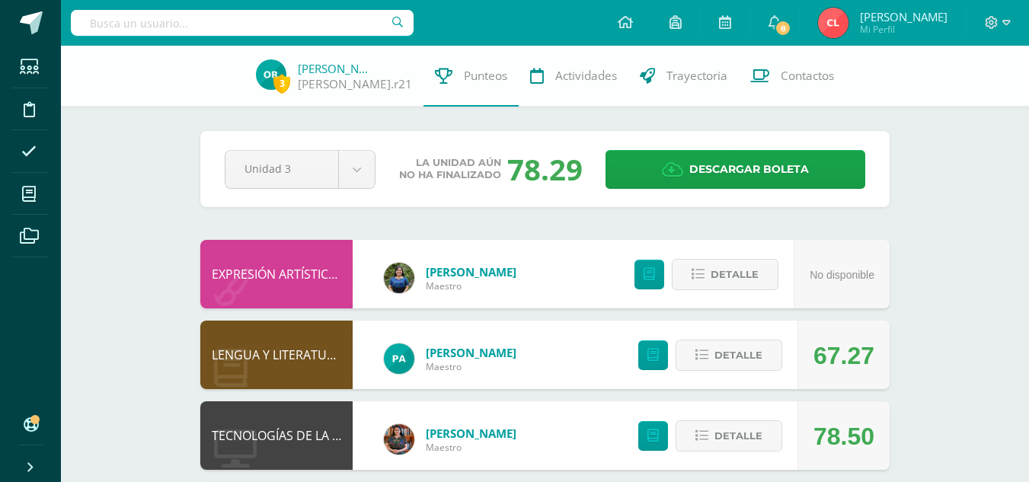
click at [200, 18] on input "text" at bounding box center [242, 23] width 343 height 26
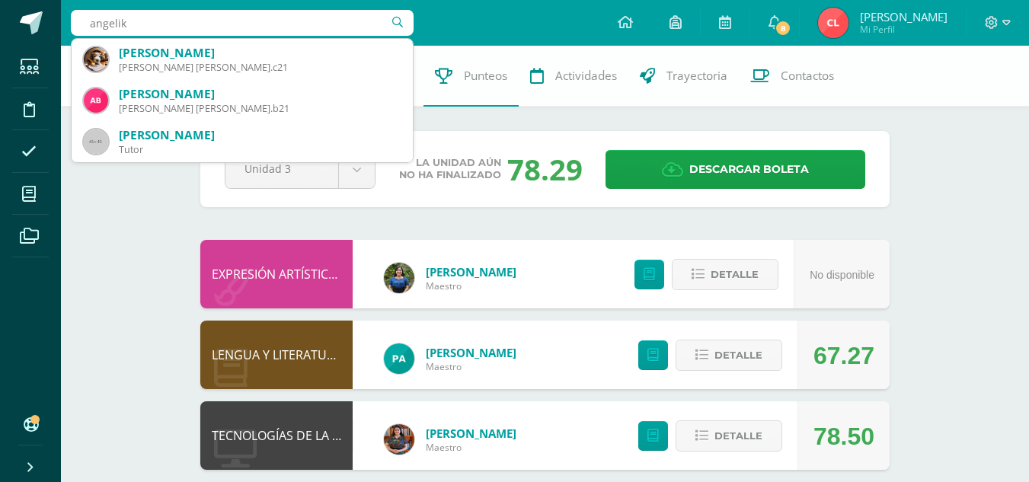
type input "angelika"
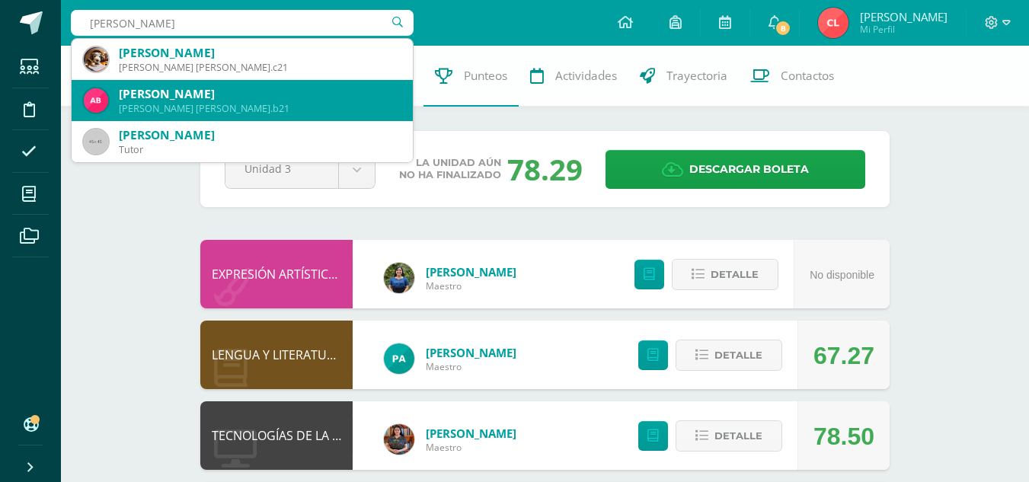
click at [187, 85] on div "Angélica Karolina Balam Churunel Quinto Bachillerato angelica.b21" at bounding box center [242, 100] width 317 height 41
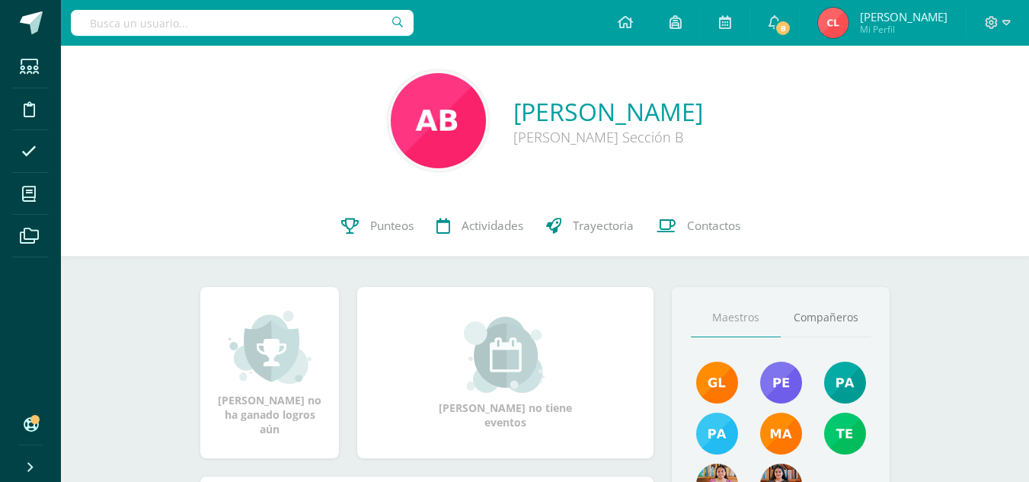
click at [514, 117] on link "Angélica Karolina Balam Churunel" at bounding box center [609, 111] width 190 height 33
click at [385, 222] on span "Punteos" at bounding box center [391, 226] width 43 height 16
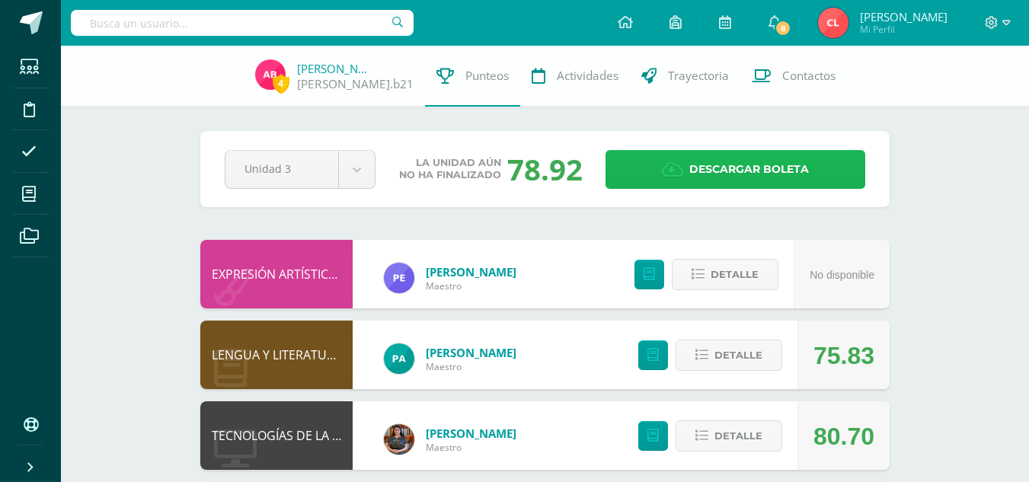
click at [712, 160] on span "Descargar boleta" at bounding box center [750, 169] width 120 height 37
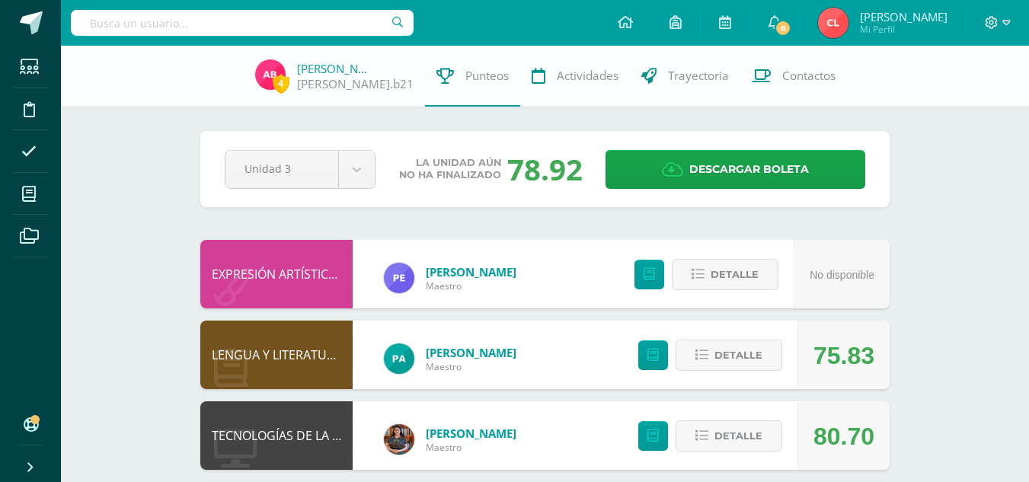
click at [365, 25] on input "text" at bounding box center [242, 23] width 343 height 26
type input "rosa"
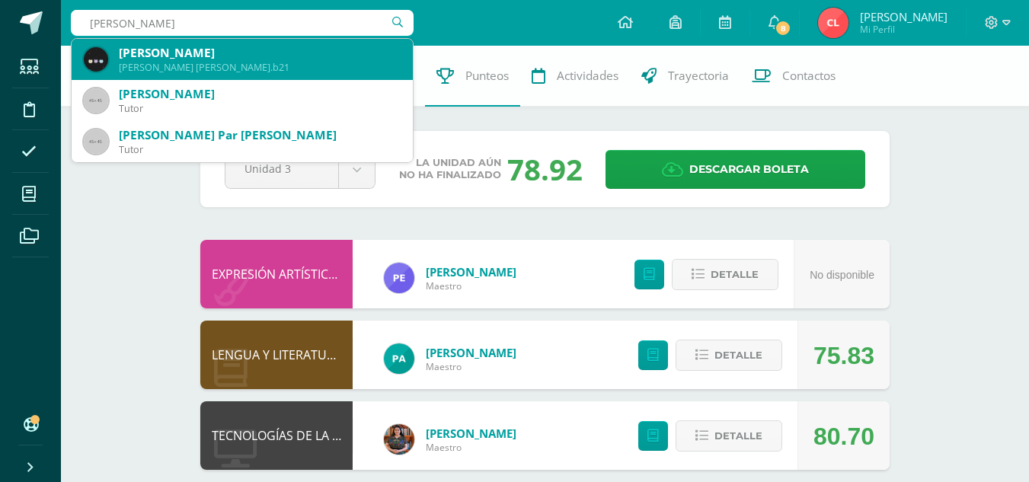
click at [331, 49] on div "Rosa María Bixcul Chumil" at bounding box center [260, 53] width 282 height 16
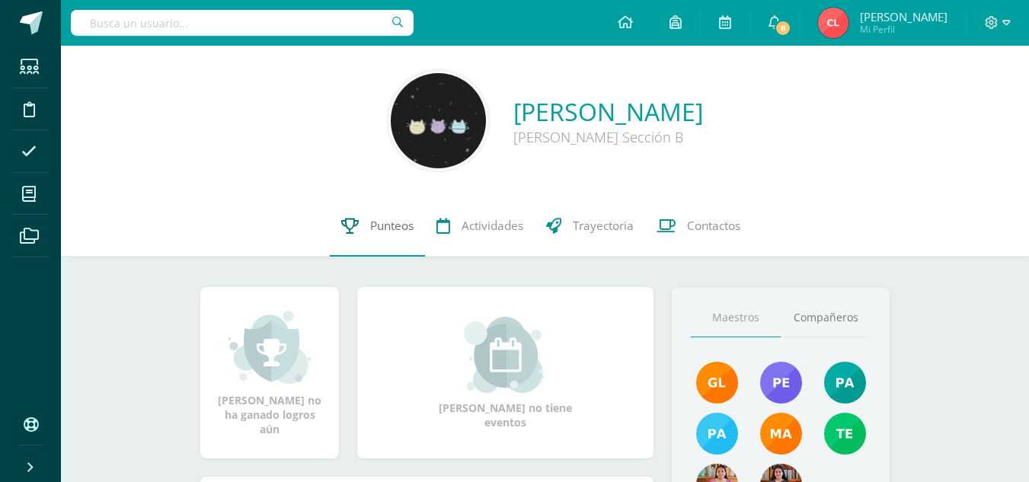
click at [399, 226] on span "Punteos" at bounding box center [391, 226] width 43 height 16
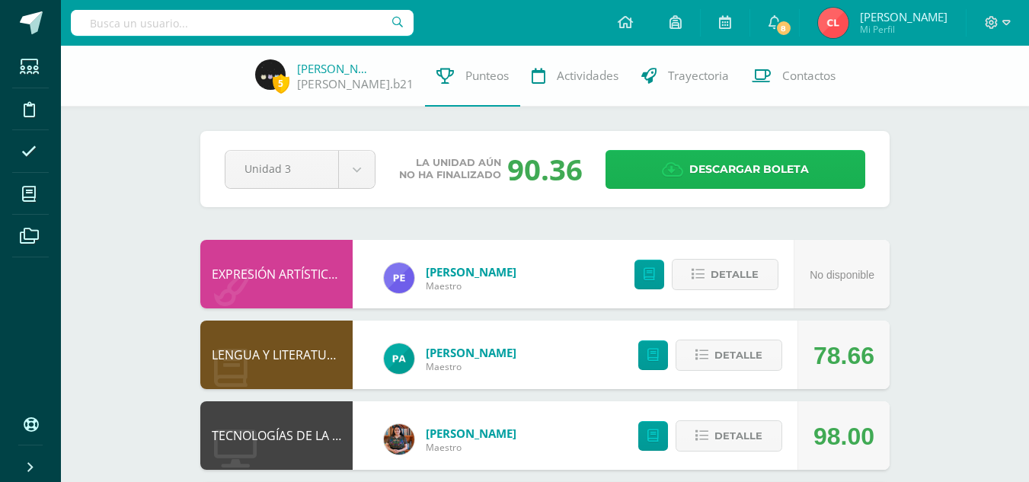
click at [766, 168] on span "Descargar boleta" at bounding box center [750, 169] width 120 height 37
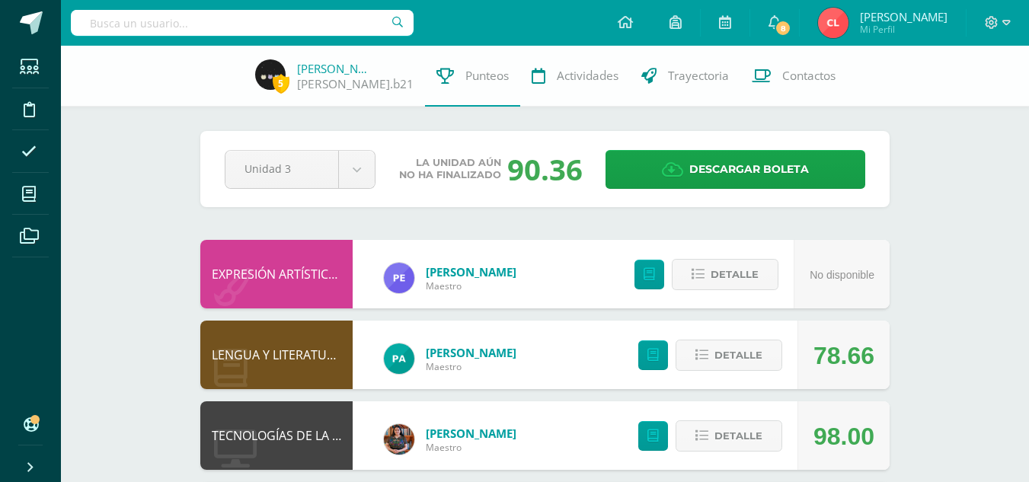
click at [312, 30] on input "text" at bounding box center [242, 23] width 343 height 26
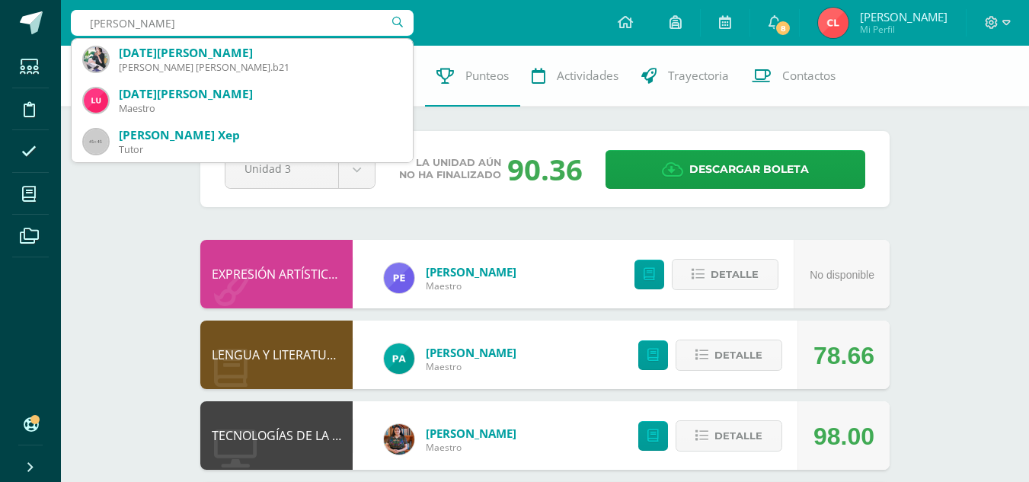
type input "[PERSON_NAME]"
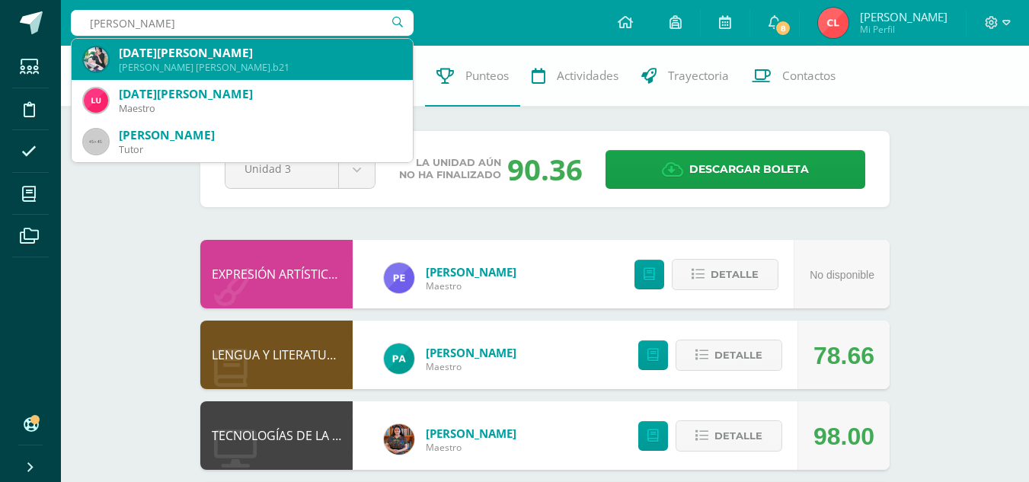
click at [281, 58] on div "[DATE][PERSON_NAME]" at bounding box center [260, 53] width 282 height 16
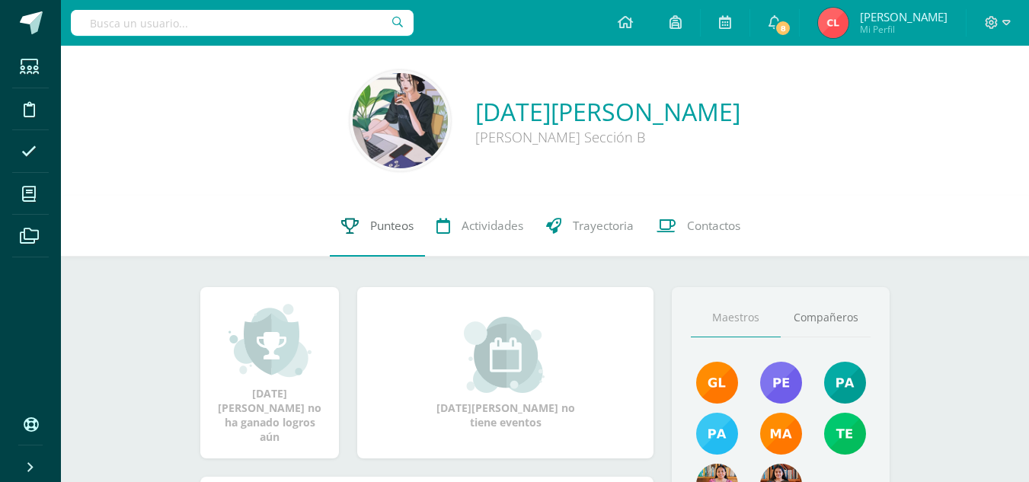
click at [392, 222] on span "Punteos" at bounding box center [391, 226] width 43 height 16
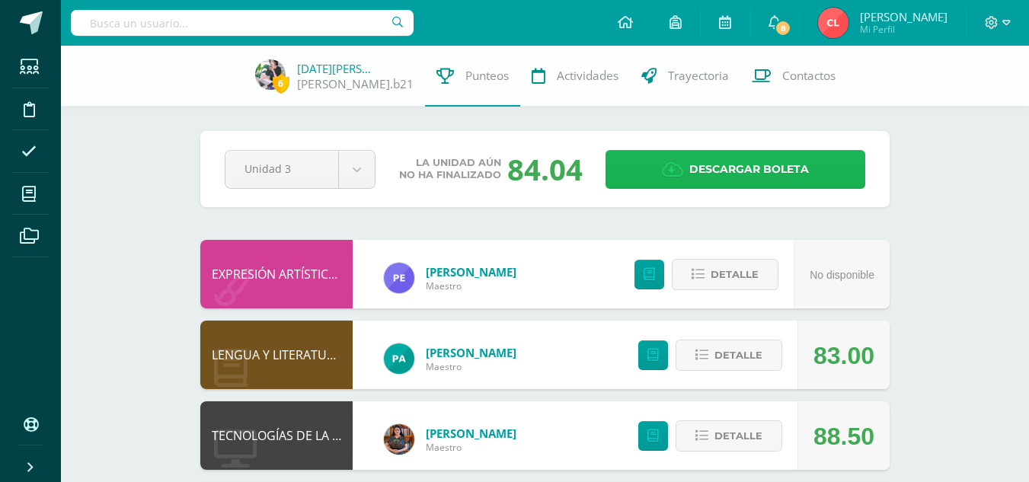
click at [694, 174] on span "Descargar boleta" at bounding box center [750, 169] width 120 height 37
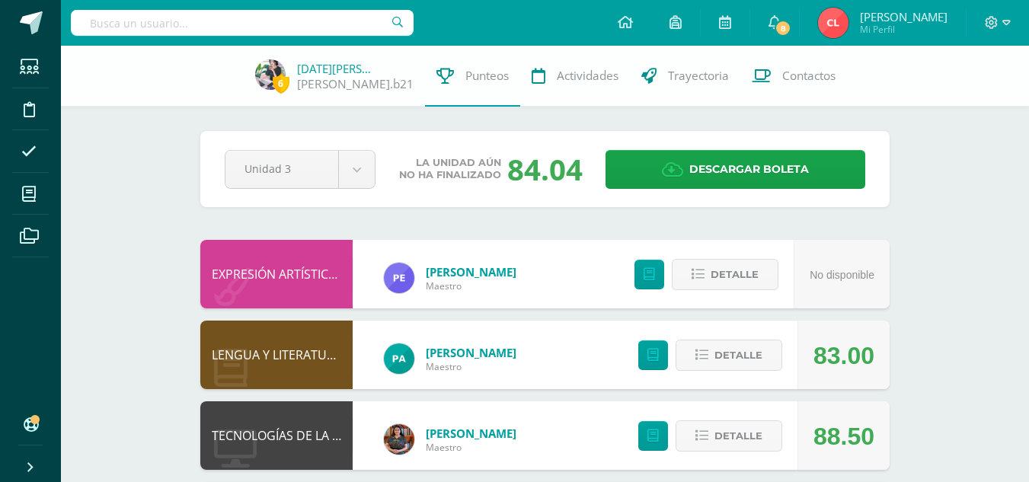
click at [315, 18] on input "text" at bounding box center [242, 23] width 343 height 26
type input "flori"
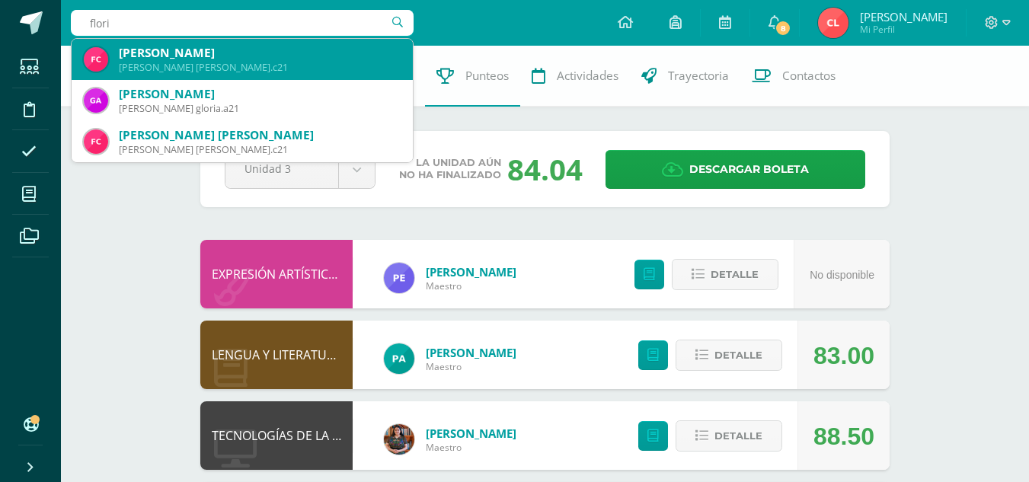
click at [277, 57] on div "Floridalma Castro Cosiguá" at bounding box center [260, 53] width 282 height 16
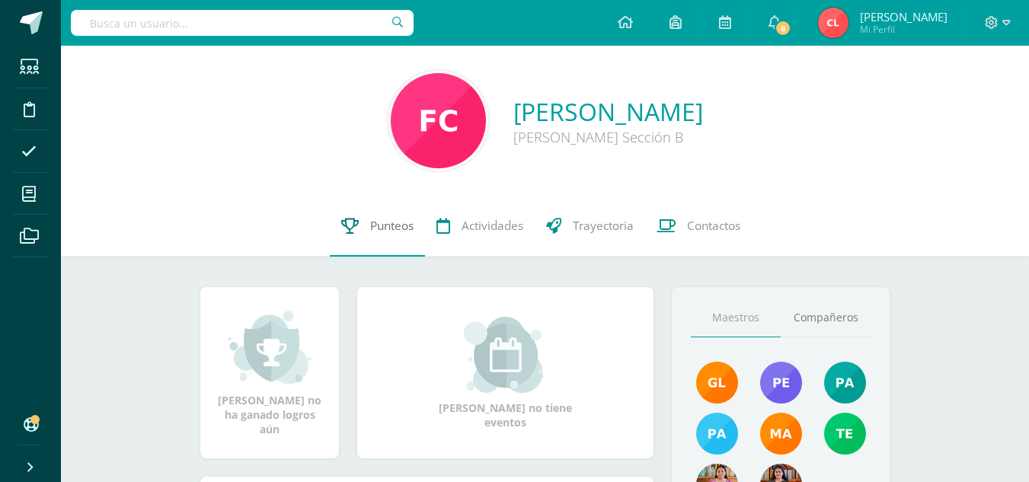
click at [398, 219] on span "Punteos" at bounding box center [391, 226] width 43 height 16
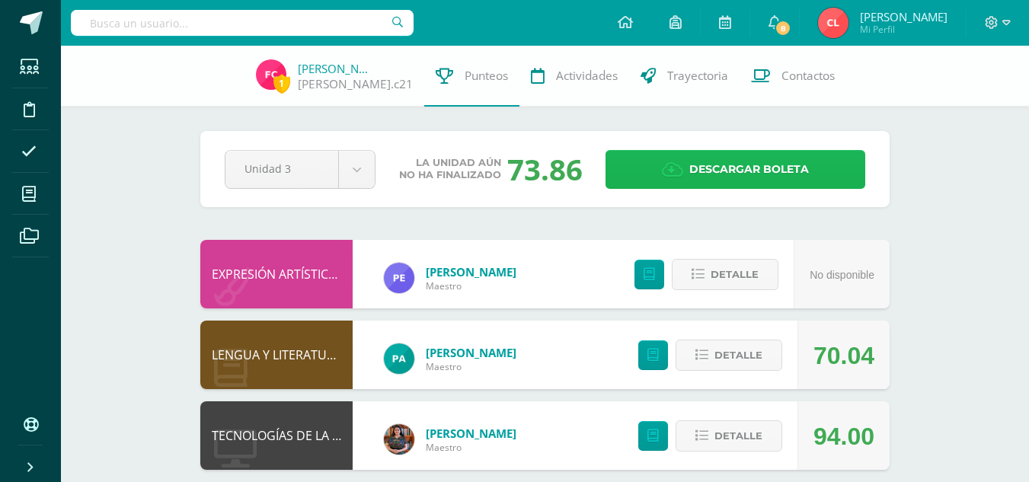
click at [702, 169] on span "Descargar boleta" at bounding box center [750, 169] width 120 height 37
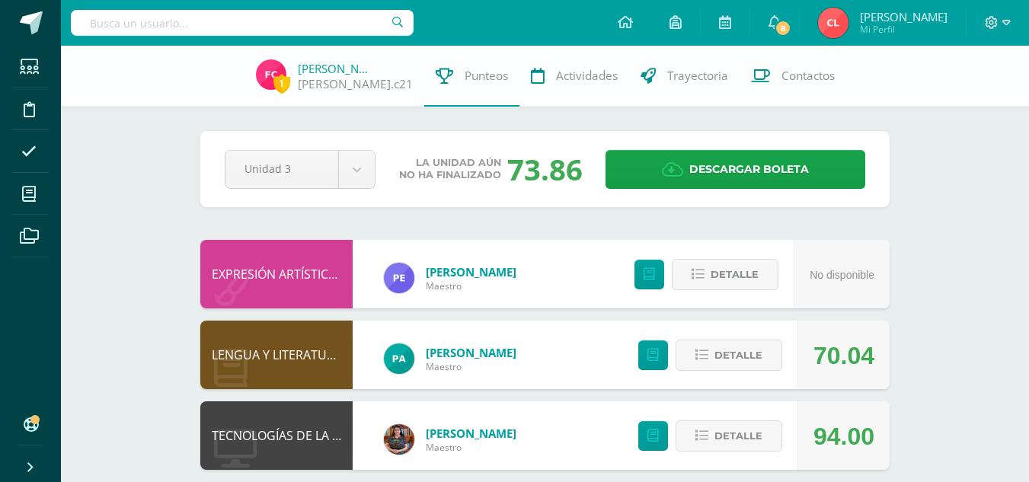
click at [313, 32] on input "text" at bounding box center [242, 23] width 343 height 26
type input "thania"
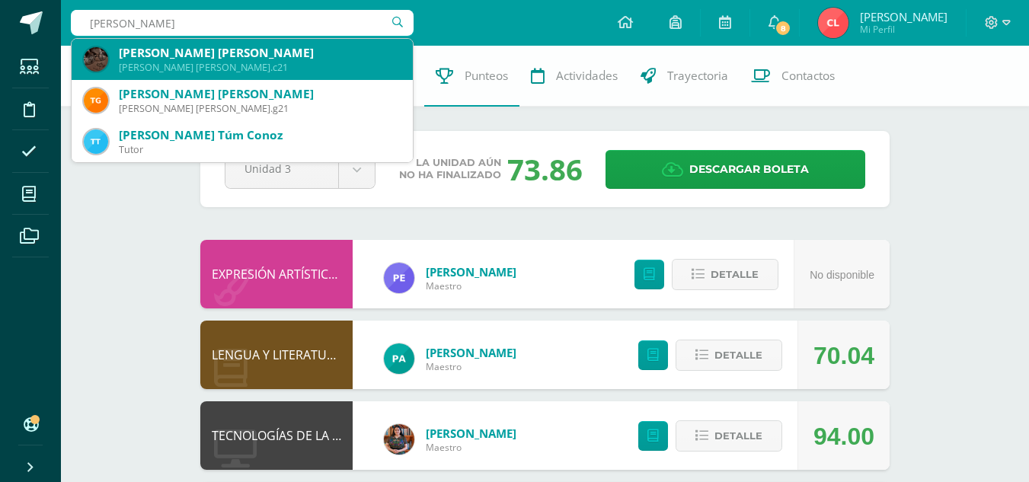
click at [311, 56] on div "Thania Nellely Marina Chiroy Lool" at bounding box center [260, 53] width 282 height 16
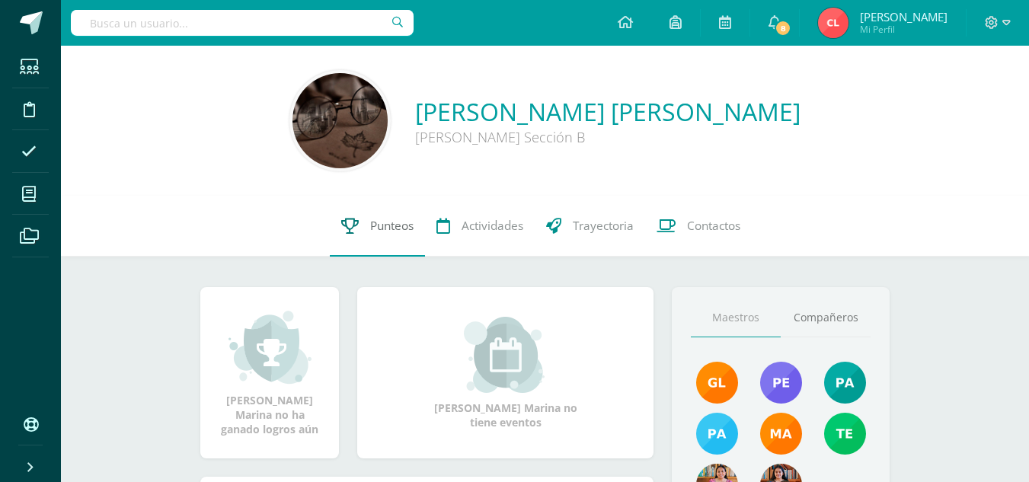
click at [395, 219] on span "Punteos" at bounding box center [391, 226] width 43 height 16
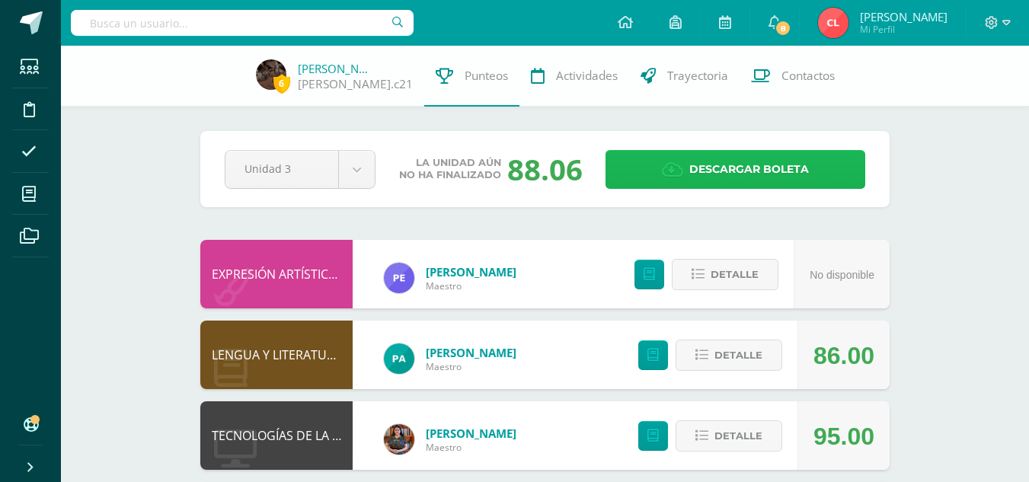
click at [668, 177] on icon at bounding box center [672, 170] width 21 height 17
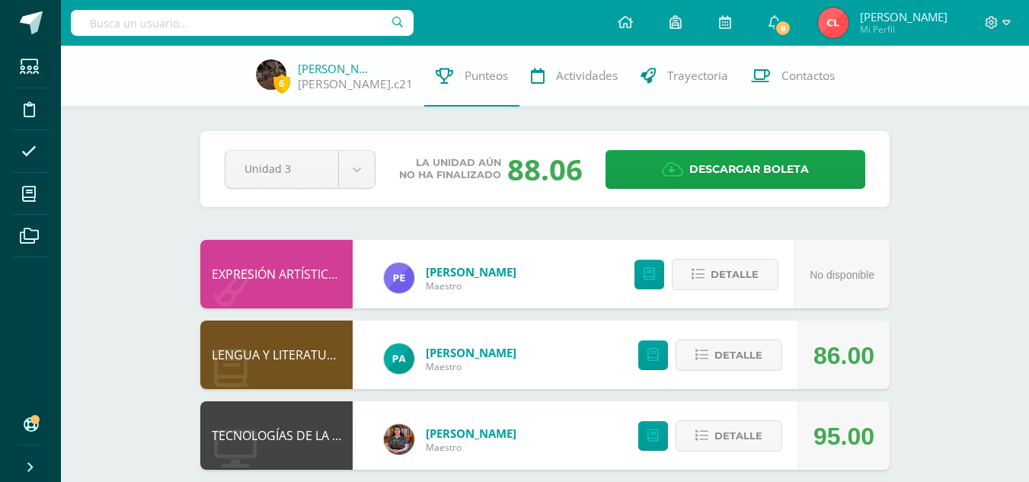
click at [315, 10] on input "text" at bounding box center [242, 23] width 343 height 26
type input "miriam"
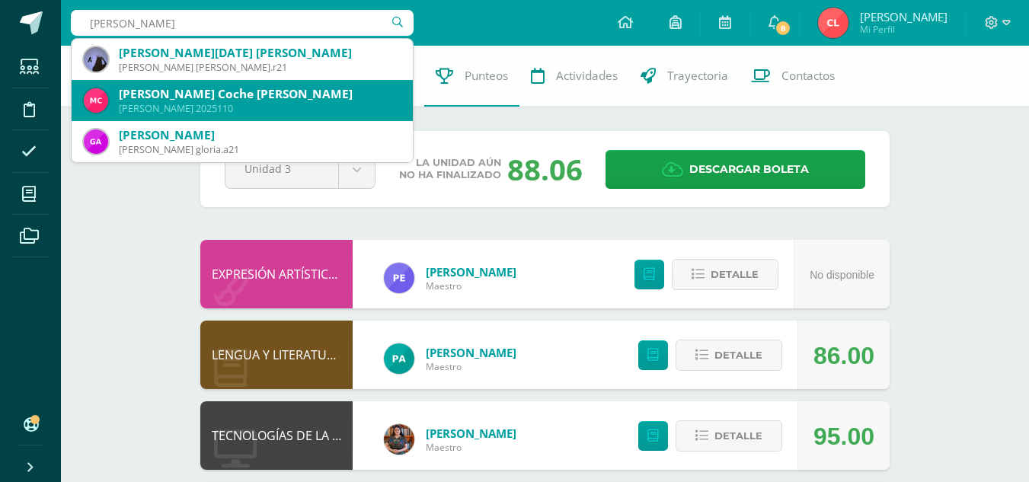
click at [278, 92] on div "Miriam Cati Dolores Coche Mendoza" at bounding box center [260, 94] width 282 height 16
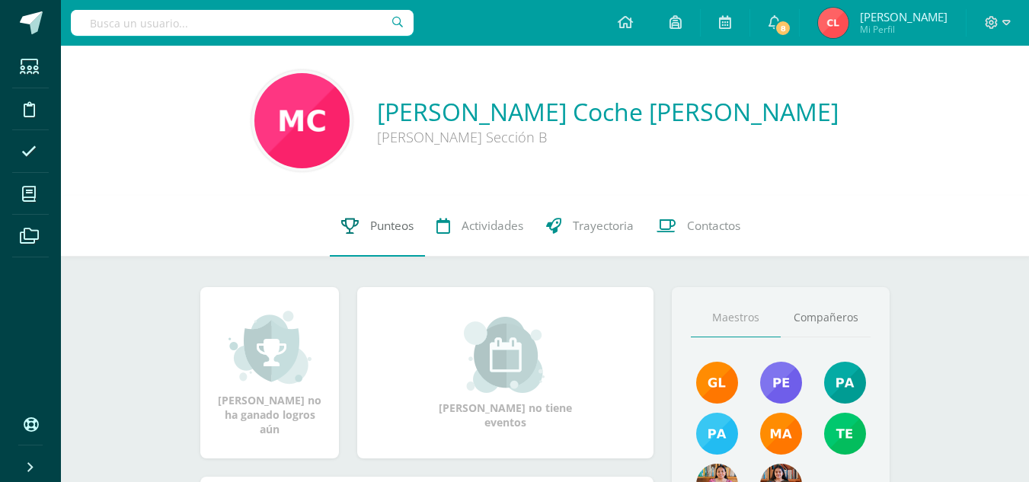
click at [393, 226] on span "Punteos" at bounding box center [391, 226] width 43 height 16
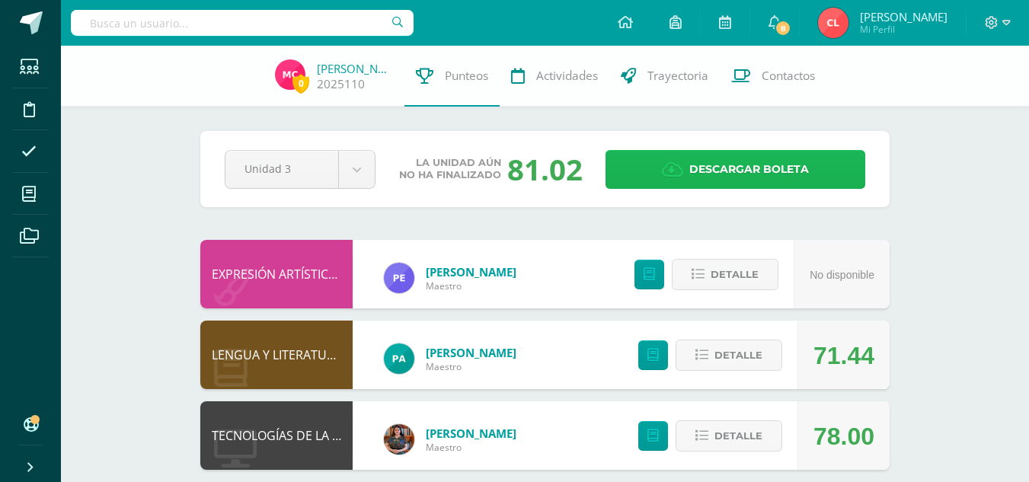
click at [698, 166] on span "Descargar boleta" at bounding box center [750, 169] width 120 height 37
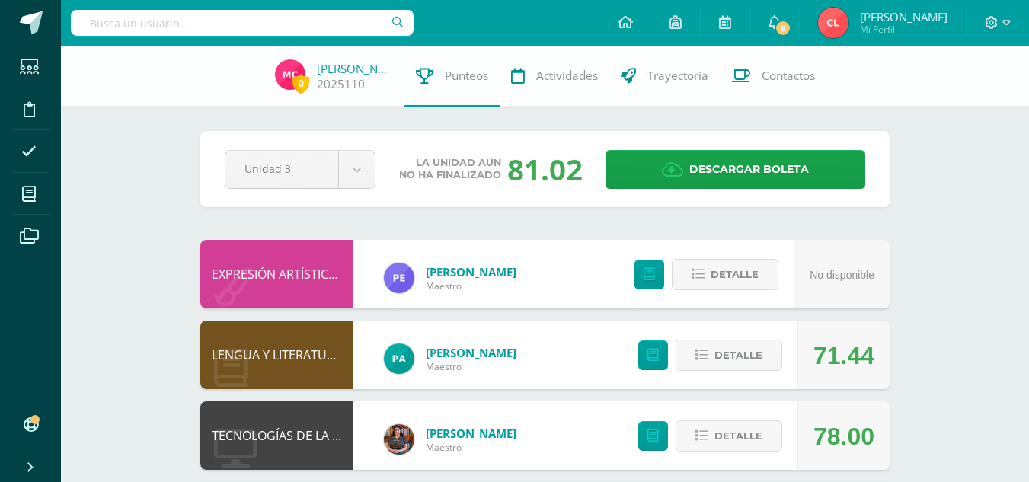
click at [264, 33] on input "text" at bounding box center [242, 23] width 343 height 26
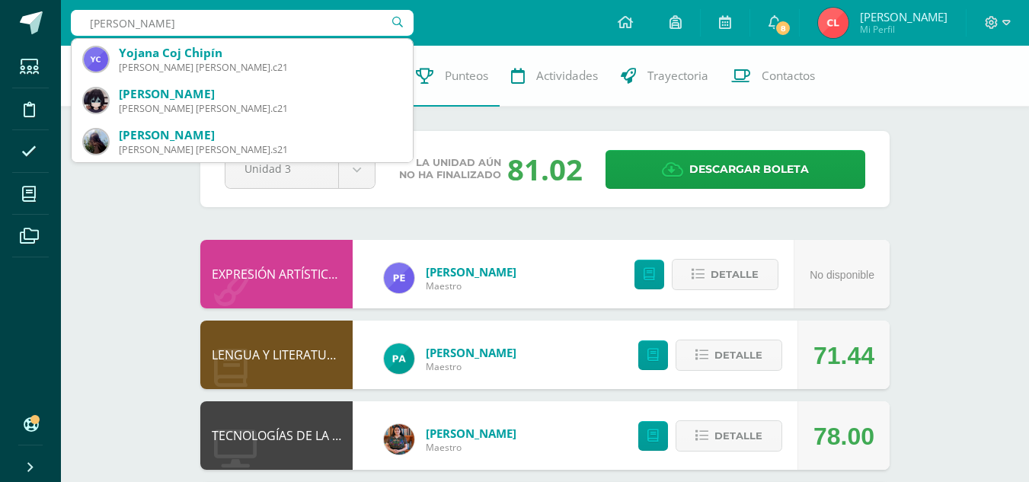
type input "yojana"
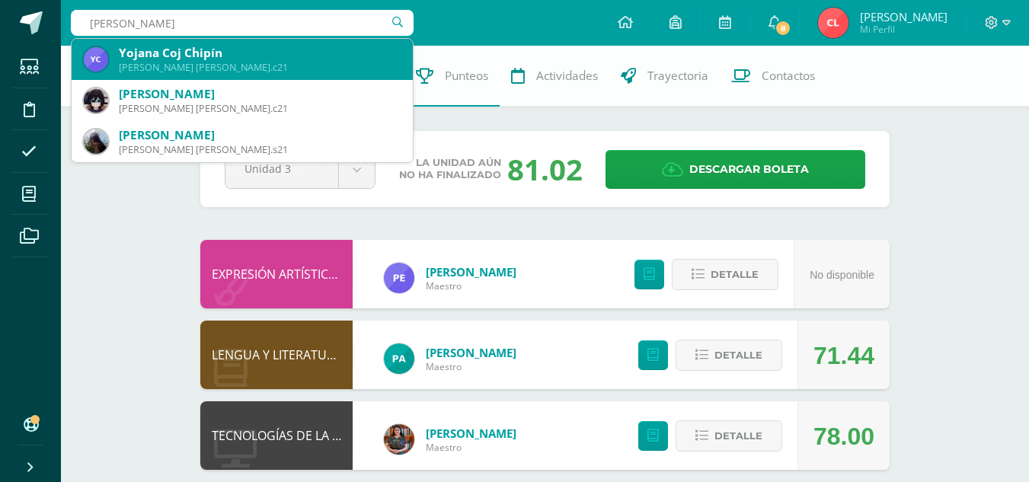
click at [229, 59] on div "Yojana Coj Chipín" at bounding box center [260, 53] width 282 height 16
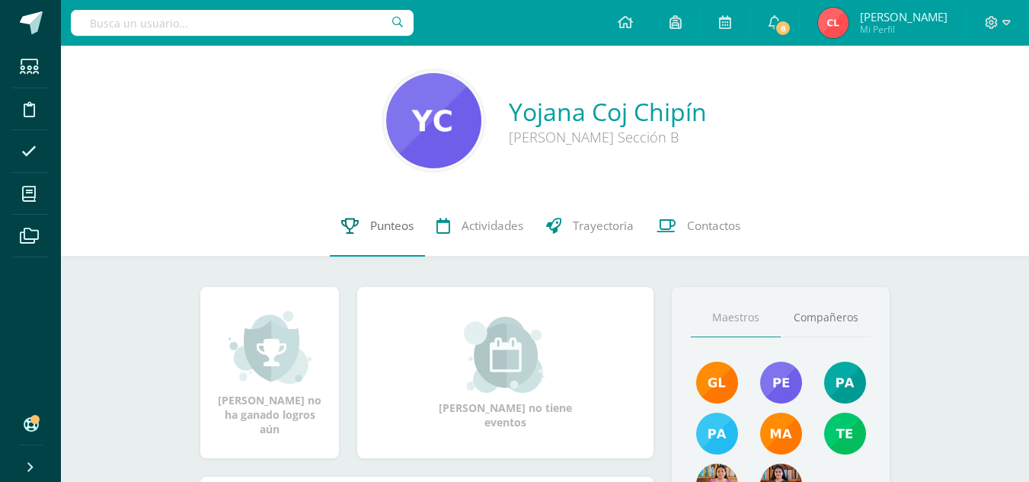
click at [387, 222] on span "Punteos" at bounding box center [391, 226] width 43 height 16
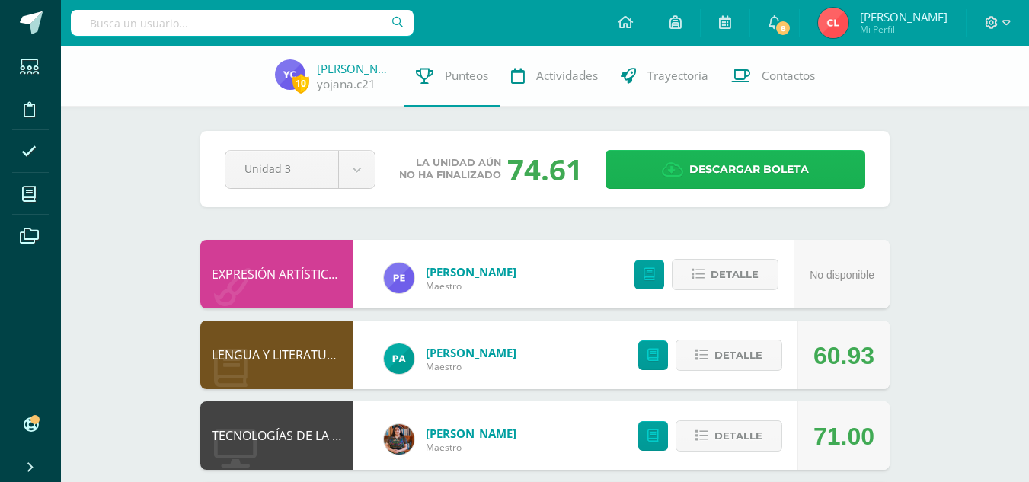
click at [737, 171] on span "Descargar boleta" at bounding box center [750, 169] width 120 height 37
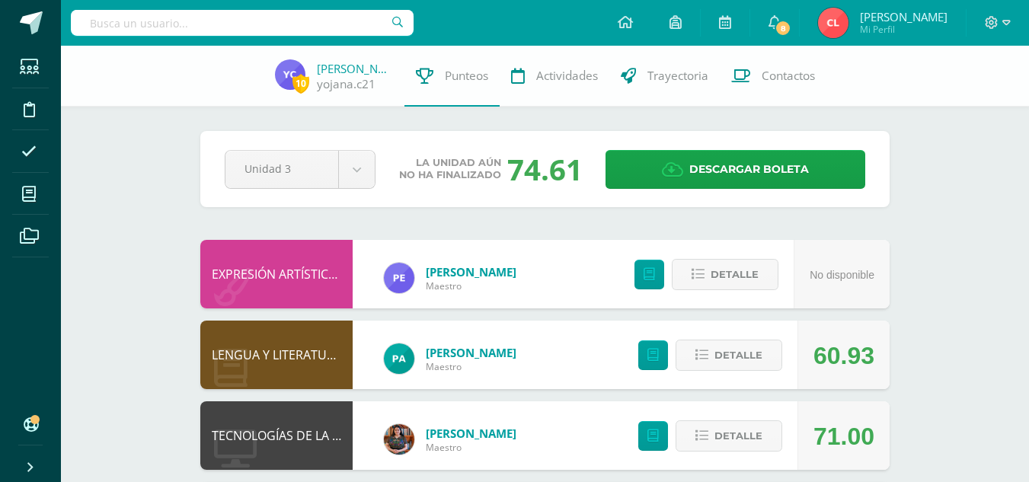
click at [237, 24] on input "text" at bounding box center [242, 23] width 343 height 26
type input "antonieta"
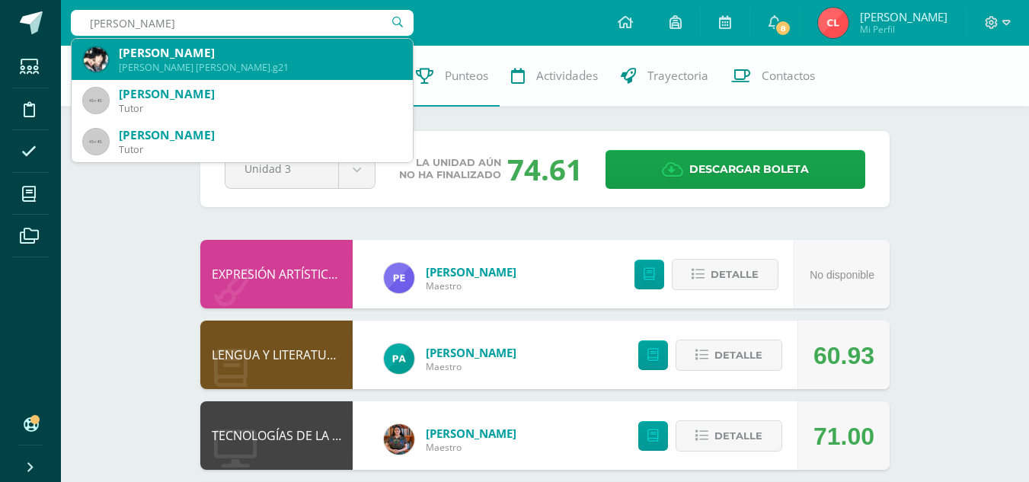
click at [238, 51] on div "[PERSON_NAME]" at bounding box center [260, 53] width 282 height 16
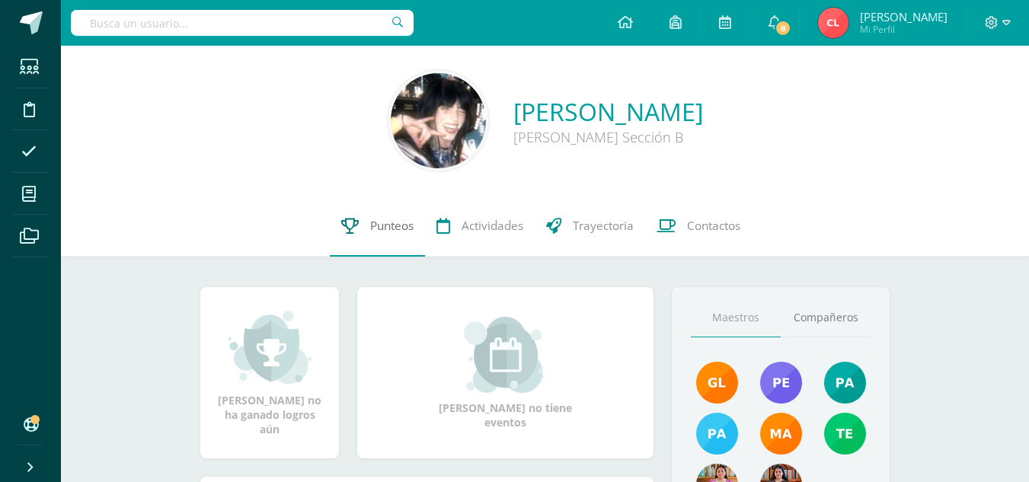
click at [389, 225] on span "Punteos" at bounding box center [391, 226] width 43 height 16
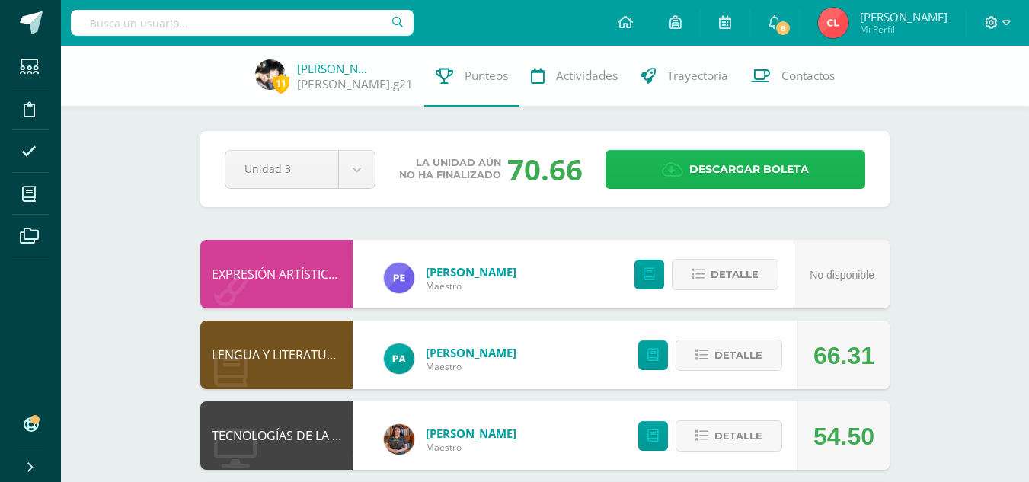
click at [707, 174] on span "Descargar boleta" at bounding box center [750, 169] width 120 height 37
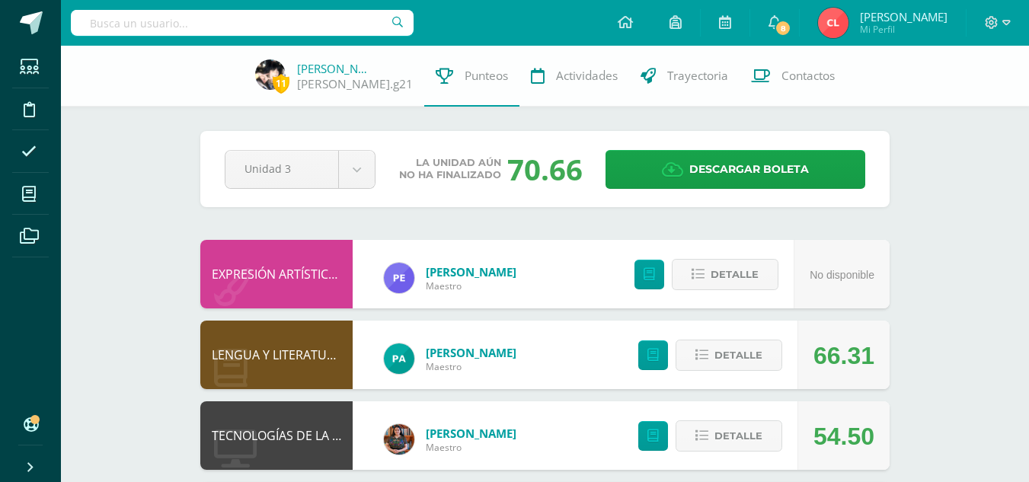
click at [277, 13] on input "text" at bounding box center [242, 23] width 343 height 26
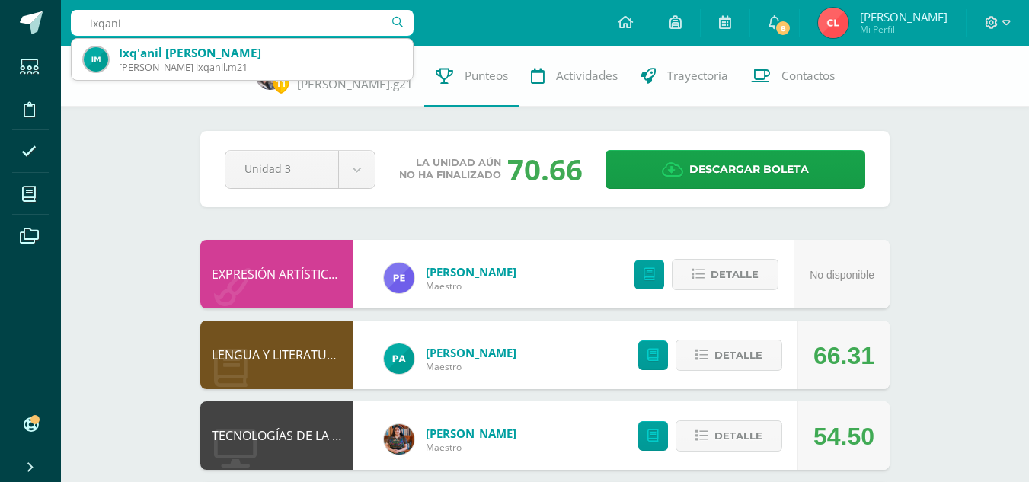
type input "ixqanil"
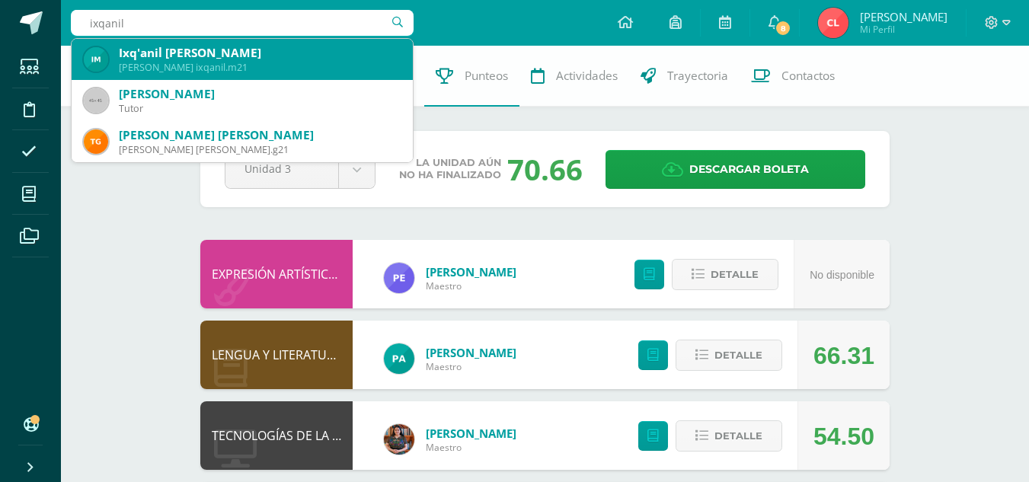
click at [275, 51] on div "Ixq'anil Gladys Marleny Meletz Mendoza" at bounding box center [260, 53] width 282 height 16
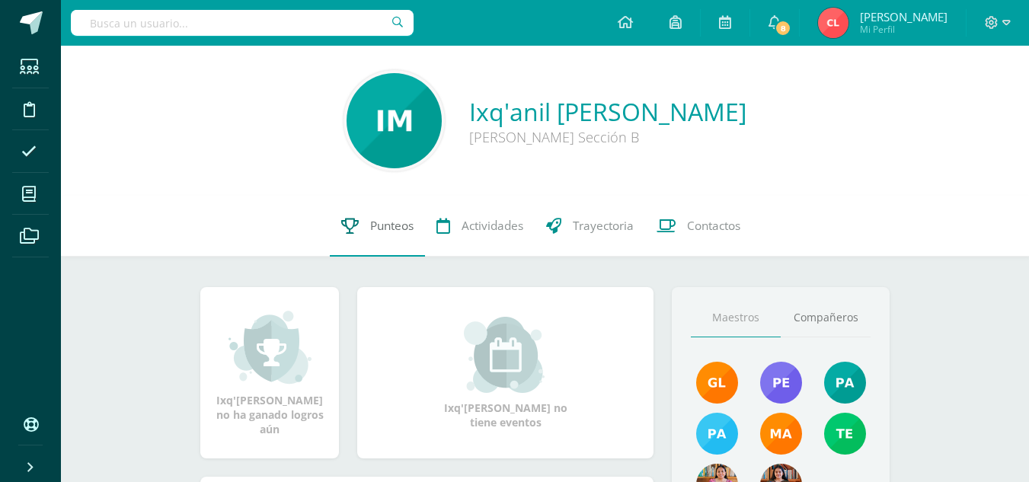
click at [389, 222] on span "Punteos" at bounding box center [391, 226] width 43 height 16
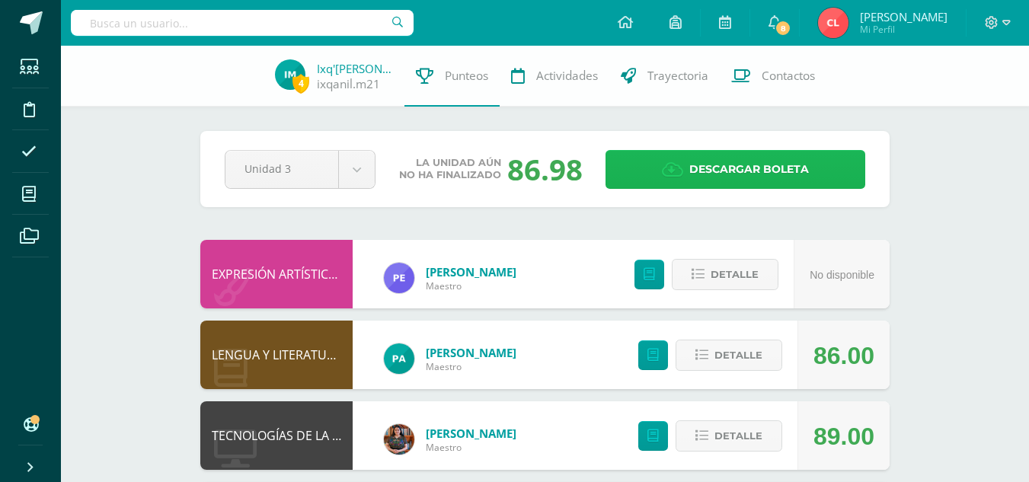
click at [690, 172] on span "Descargar boleta" at bounding box center [750, 169] width 120 height 37
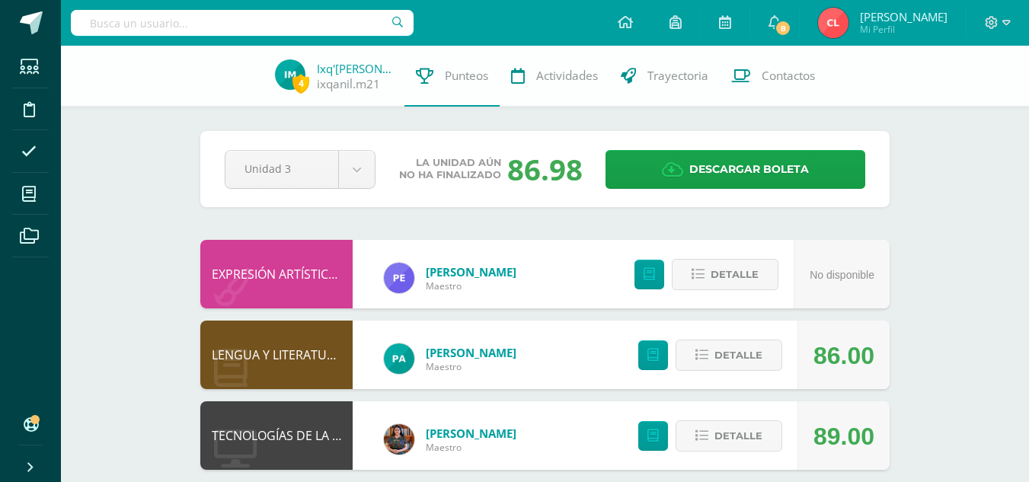
click at [269, 22] on input "text" at bounding box center [242, 23] width 343 height 26
click at [280, 23] on input "text" at bounding box center [242, 23] width 343 height 26
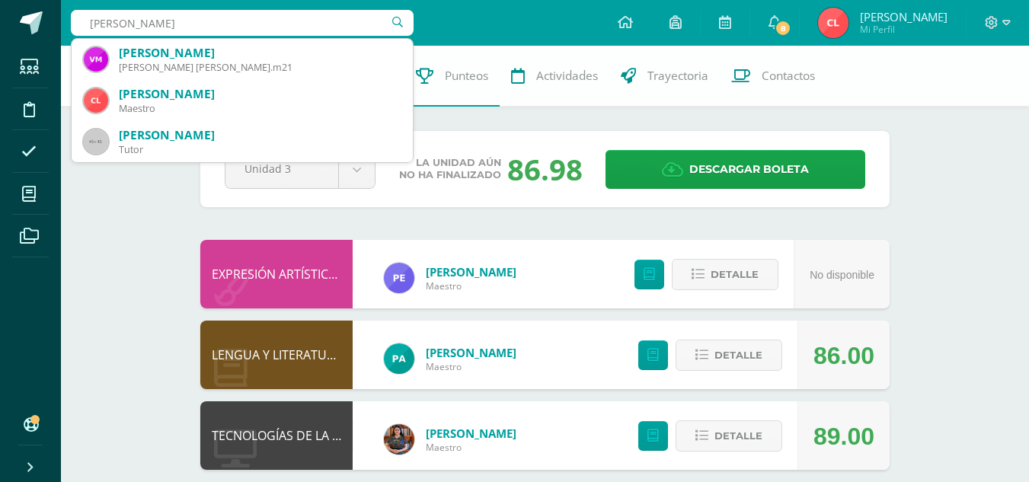
type input "vicenta s"
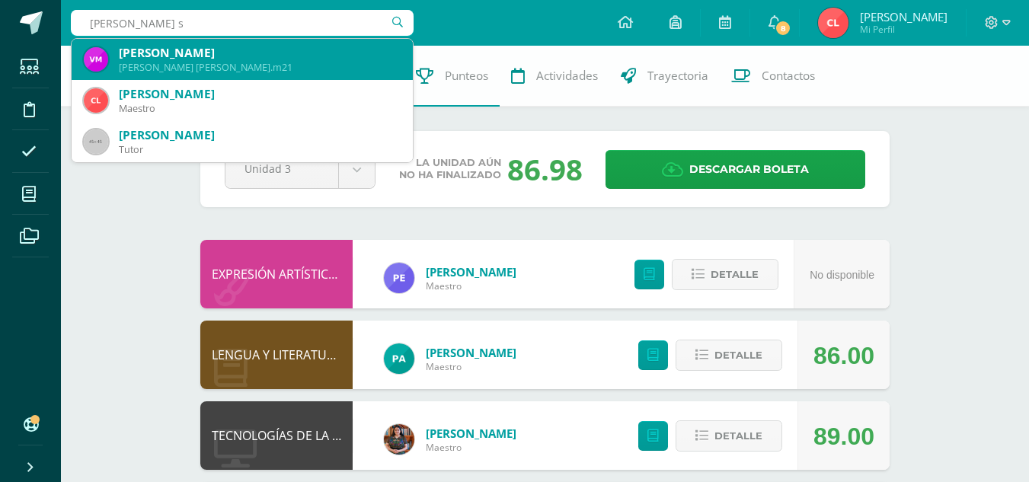
click at [293, 46] on div "Vicenta Sucely Mendoza Morales" at bounding box center [260, 53] width 282 height 16
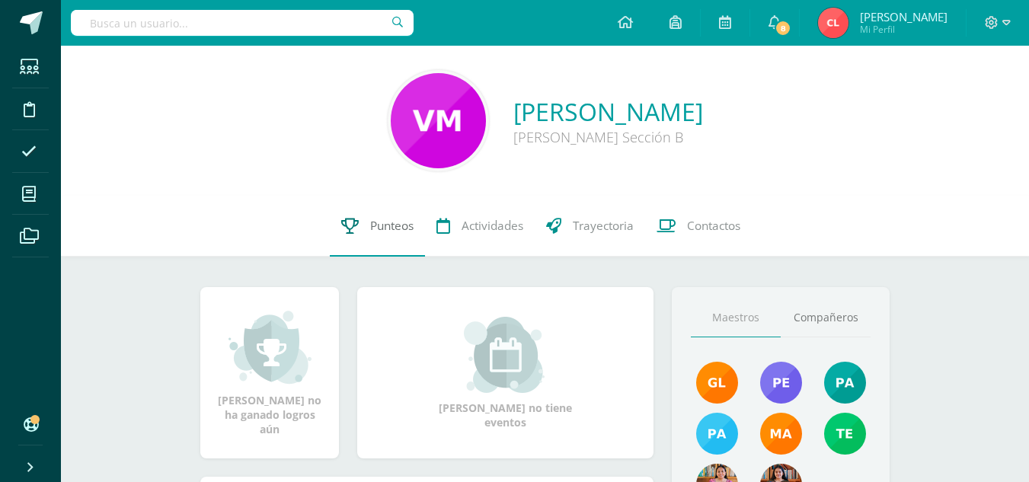
click at [386, 229] on span "Punteos" at bounding box center [391, 226] width 43 height 16
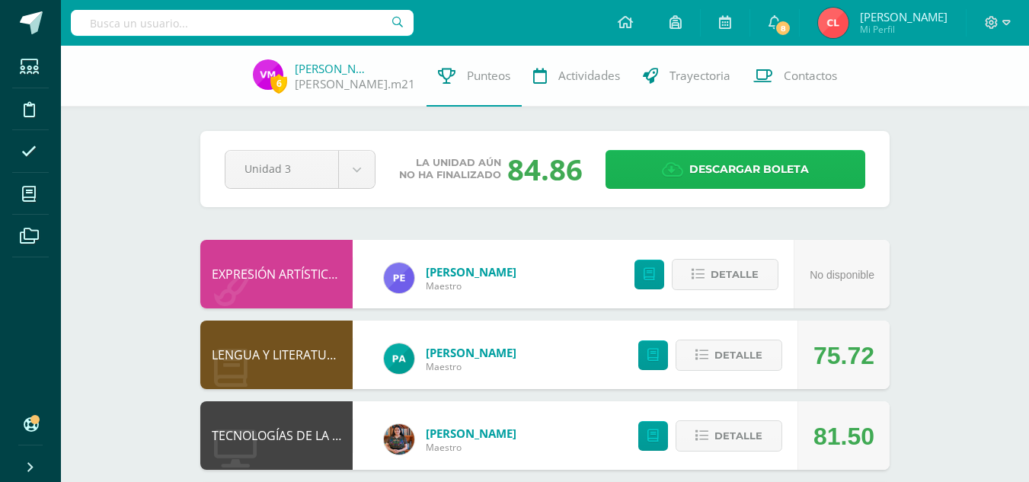
click at [713, 166] on span "Descargar boleta" at bounding box center [750, 169] width 120 height 37
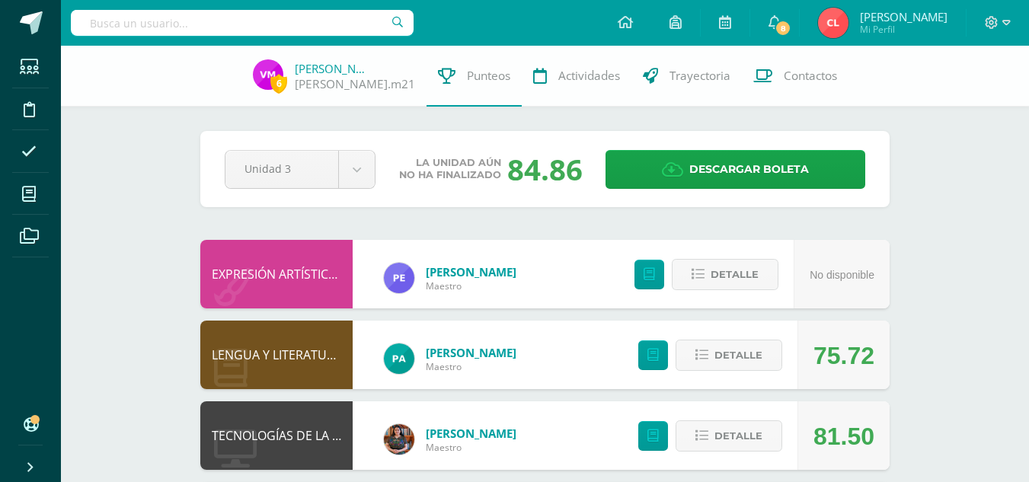
click at [281, 27] on input "text" at bounding box center [242, 23] width 343 height 26
click at [335, 25] on input "text" at bounding box center [242, 23] width 343 height 26
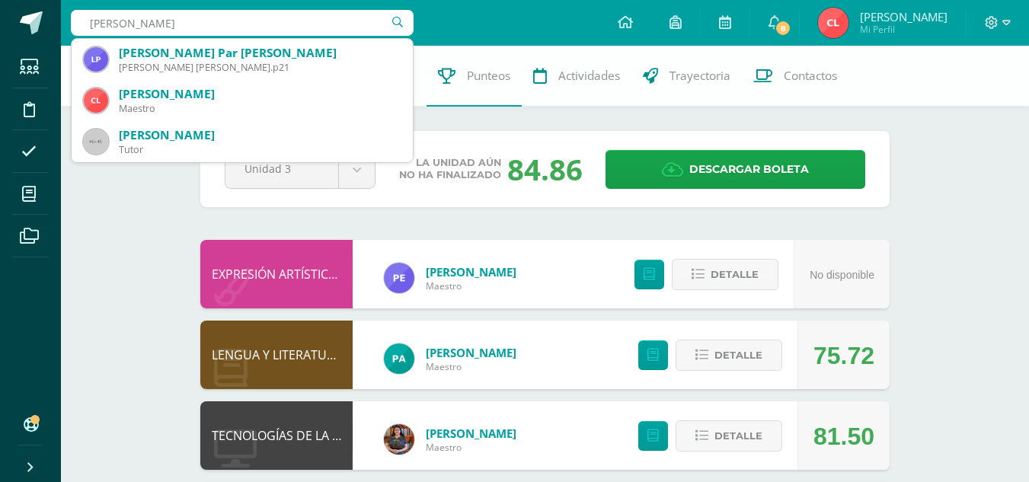
type input "laura mar"
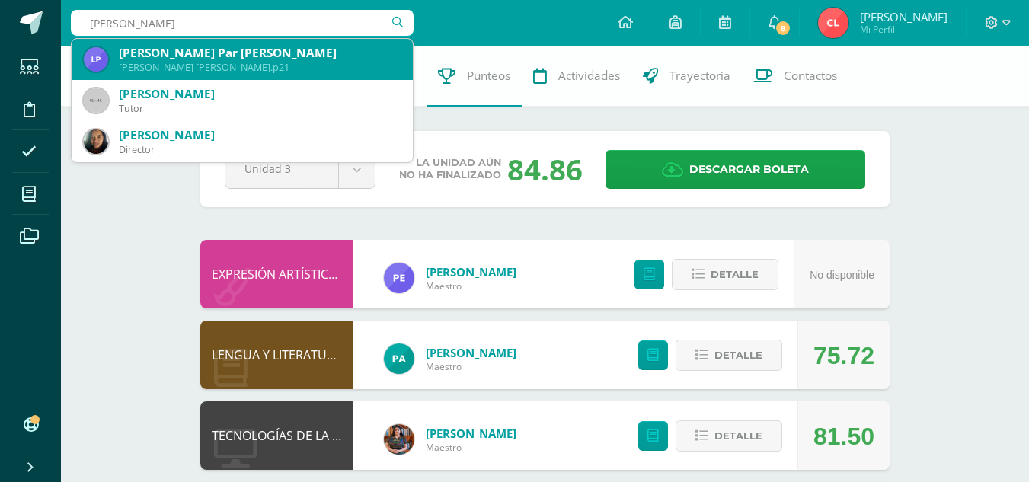
click at [315, 52] on div "Laura María Par Ajquichí" at bounding box center [260, 53] width 282 height 16
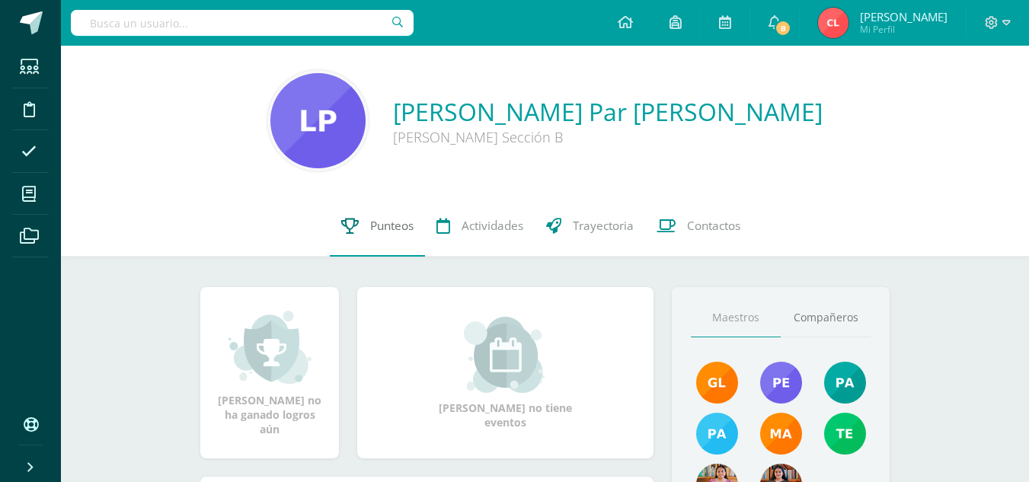
click at [405, 226] on span "Punteos" at bounding box center [391, 226] width 43 height 16
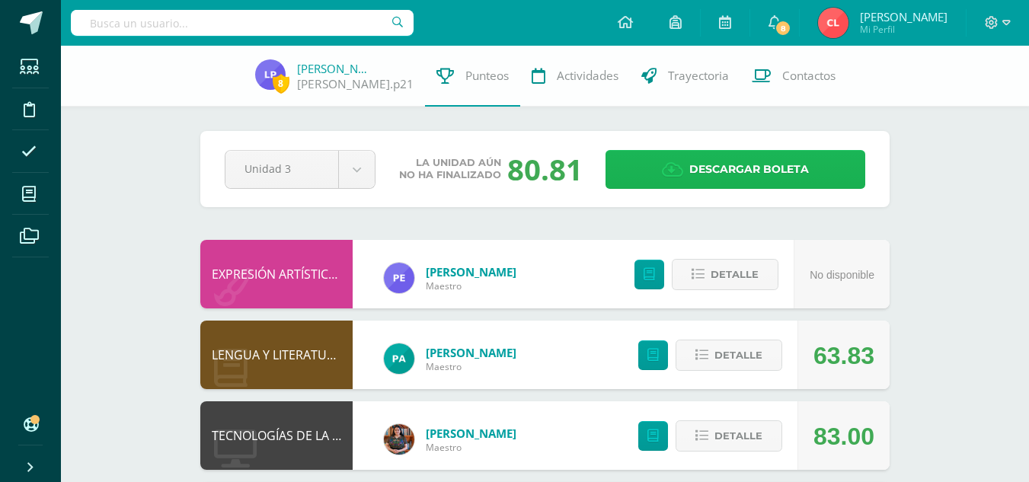
click at [725, 181] on span "Descargar boleta" at bounding box center [750, 169] width 120 height 37
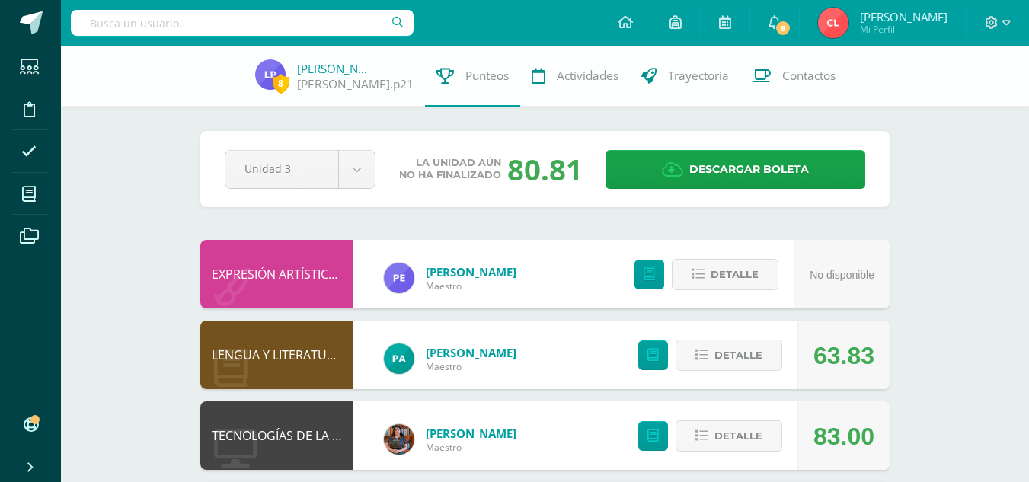
click at [363, 25] on input "text" at bounding box center [242, 23] width 343 height 26
type input "blanca"
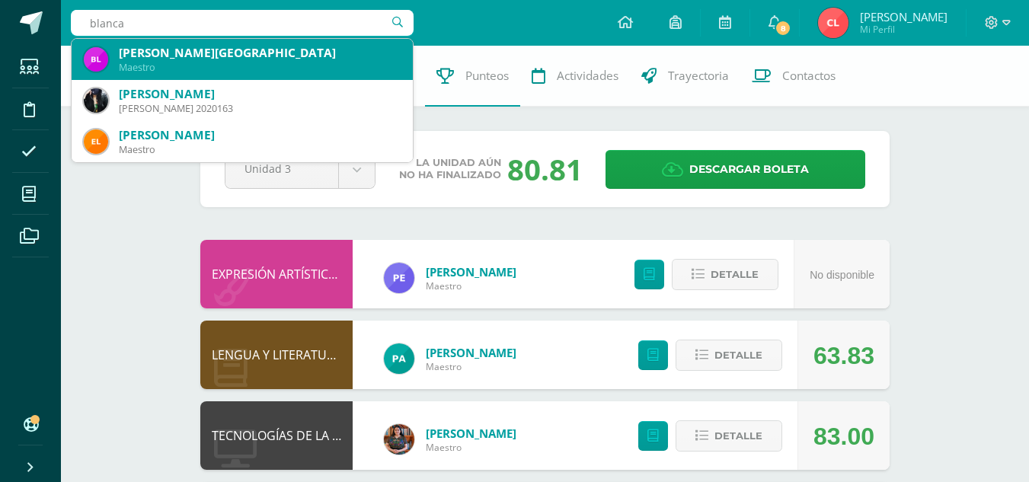
click at [317, 46] on div "Blanca Estela Yaxón Yaxón" at bounding box center [260, 53] width 282 height 16
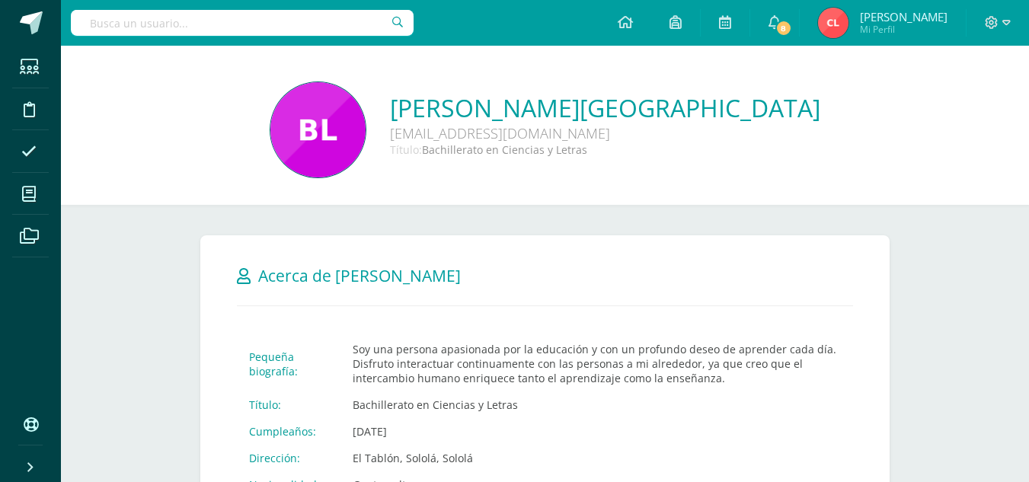
click at [261, 32] on input "text" at bounding box center [242, 23] width 343 height 26
type input "blanca"
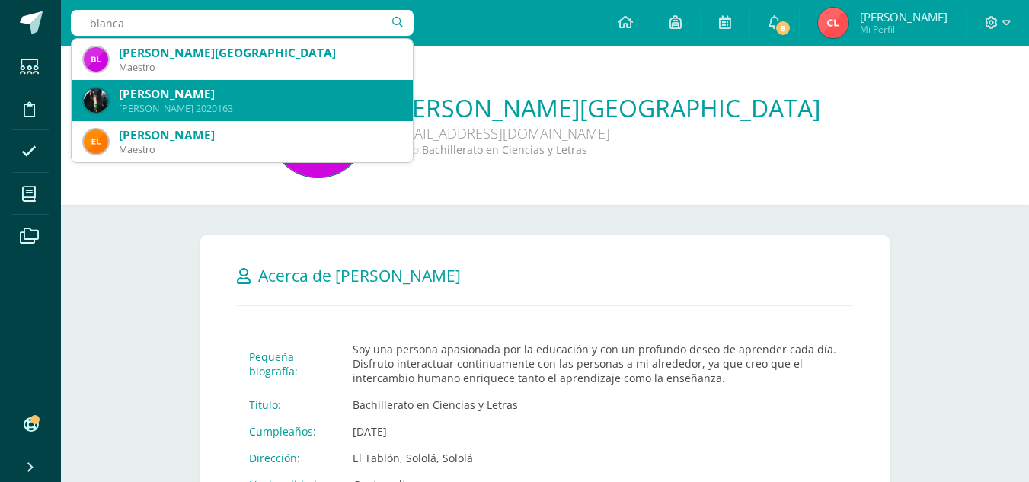
click at [274, 101] on div "[PERSON_NAME]" at bounding box center [260, 94] width 282 height 16
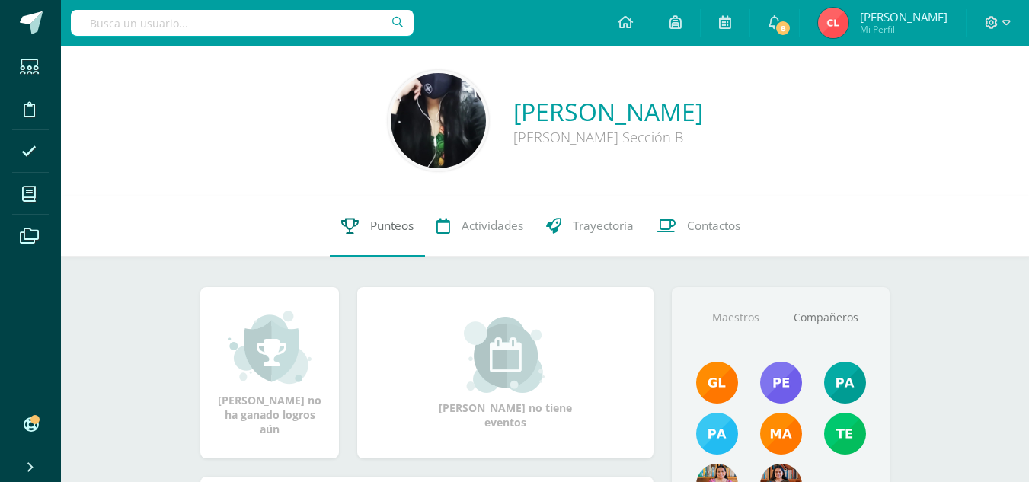
click at [380, 223] on span "Punteos" at bounding box center [391, 226] width 43 height 16
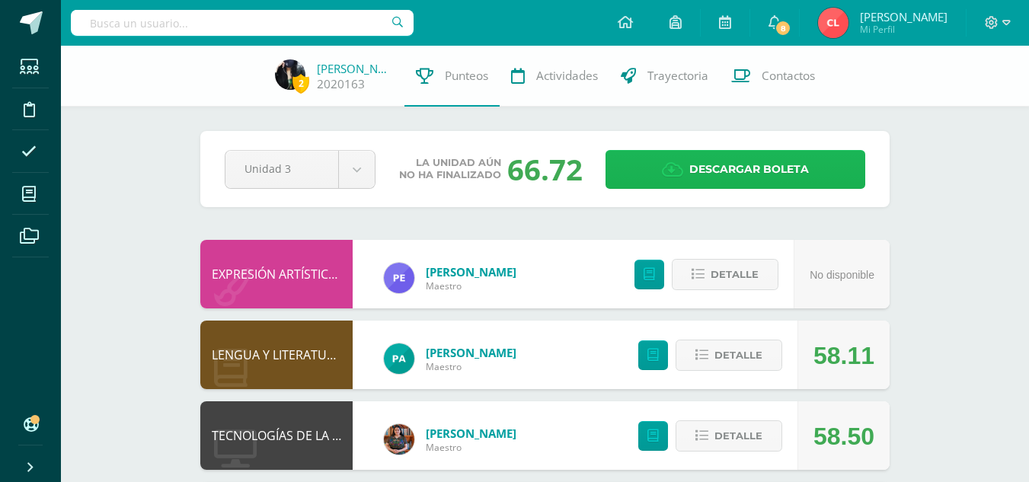
click at [715, 170] on span "Descargar boleta" at bounding box center [750, 169] width 120 height 37
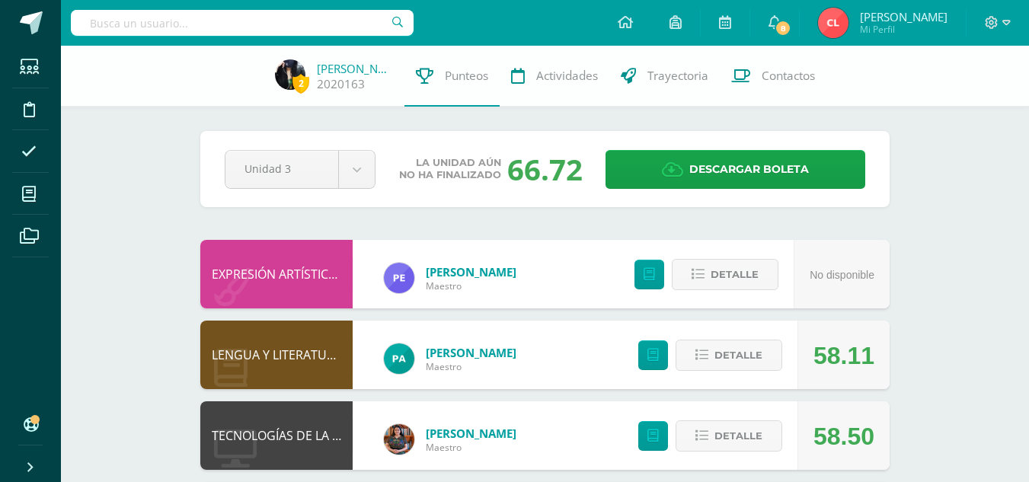
click at [325, 26] on input "text" at bounding box center [242, 23] width 343 height 26
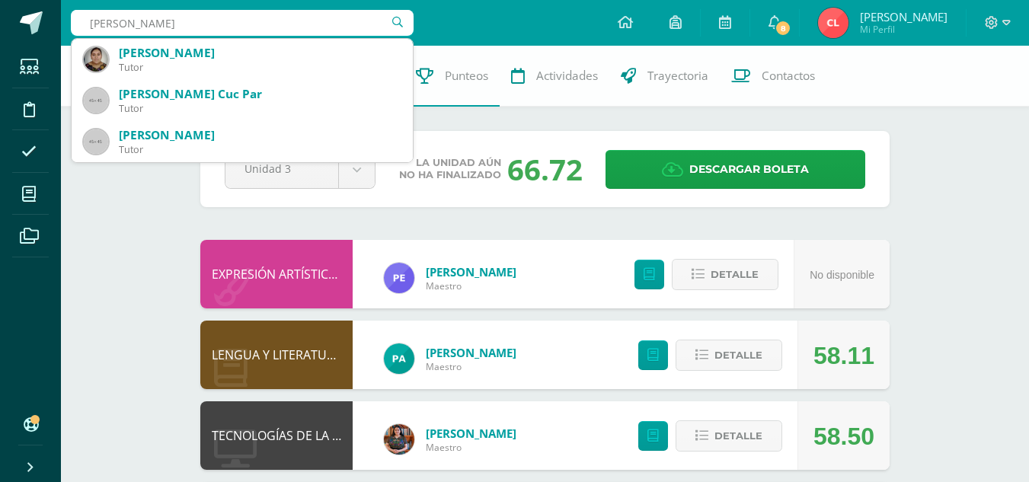
type input "olga eli"
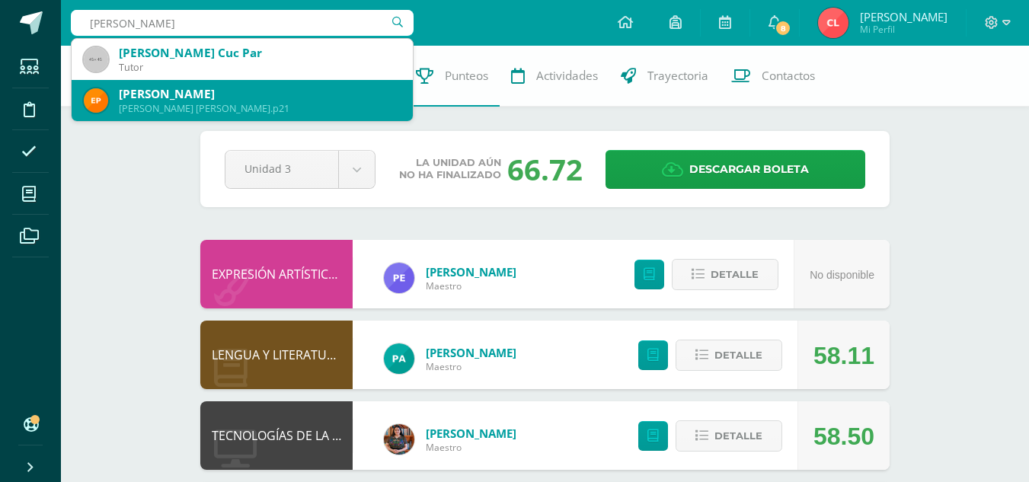
click at [311, 91] on div "Esther Olga Elizabeth Poz Tuy" at bounding box center [260, 94] width 282 height 16
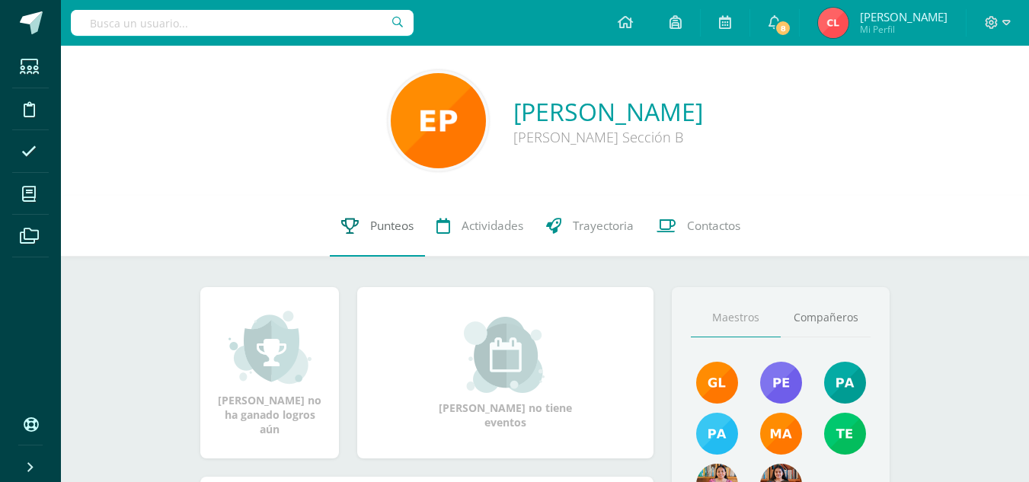
click at [406, 220] on span "Punteos" at bounding box center [391, 226] width 43 height 16
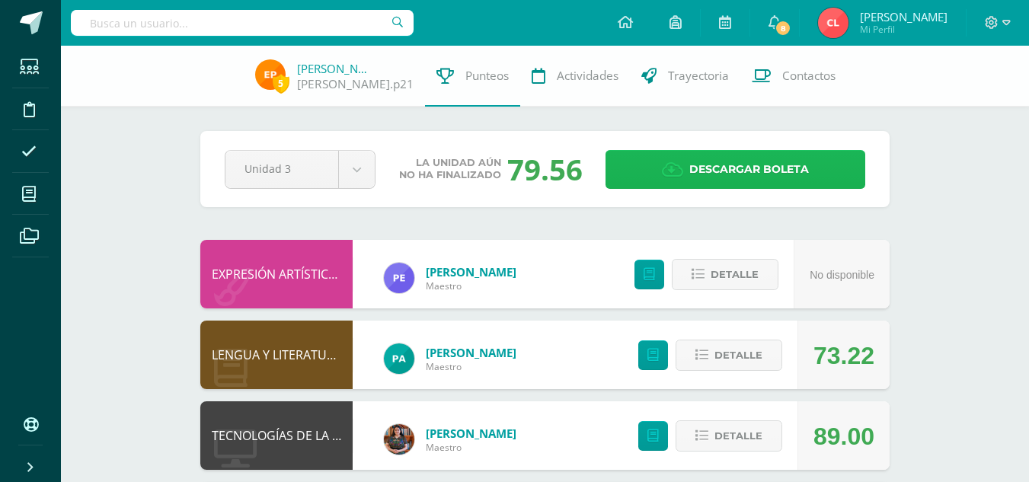
click at [694, 173] on span "Descargar boleta" at bounding box center [750, 169] width 120 height 37
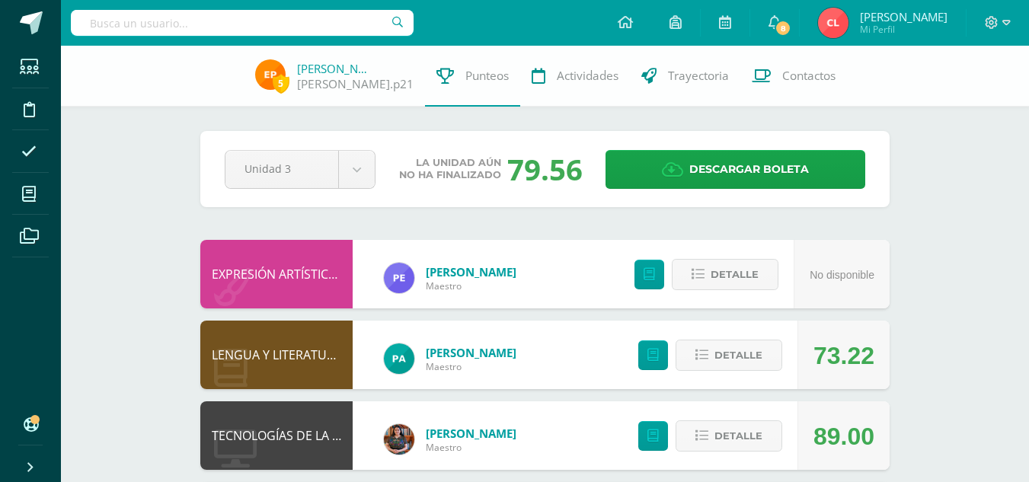
click at [353, 18] on input "text" at bounding box center [242, 23] width 343 height 26
type input "[PERSON_NAME]"
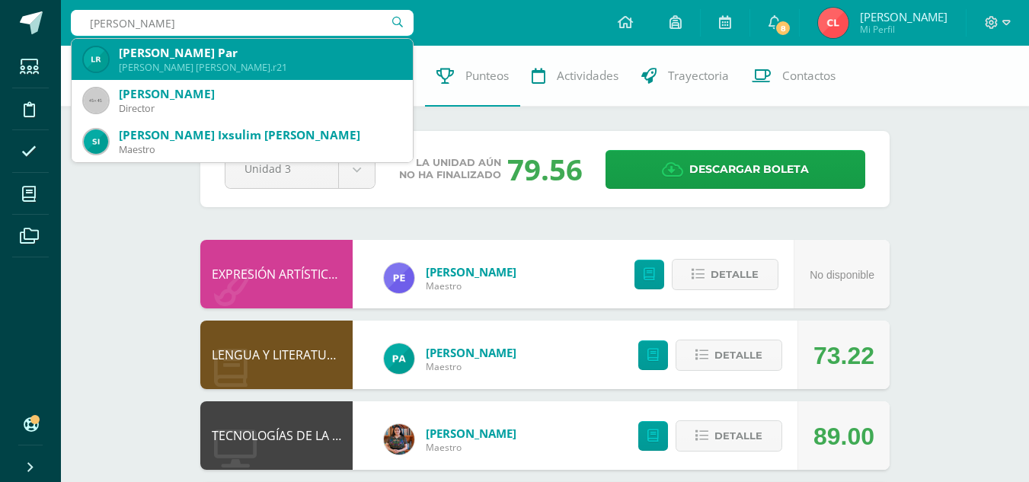
click at [325, 47] on div "[PERSON_NAME] Par" at bounding box center [260, 53] width 282 height 16
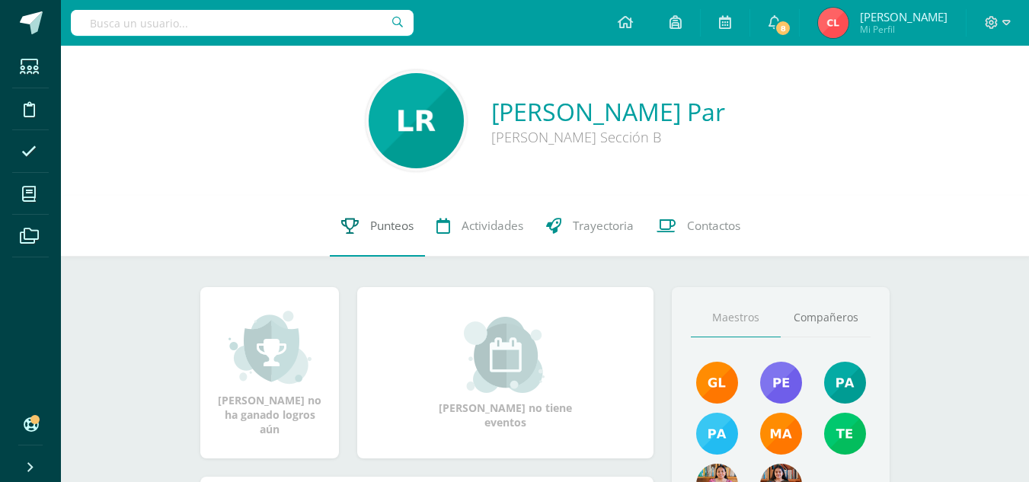
click at [396, 225] on span "Punteos" at bounding box center [391, 226] width 43 height 16
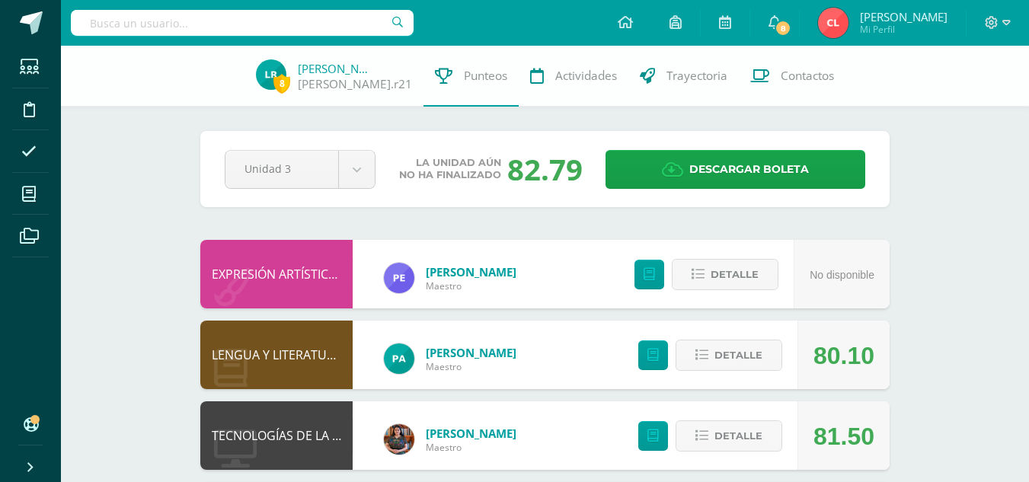
click at [242, 24] on input "text" at bounding box center [242, 23] width 343 height 26
click at [117, 24] on input "heidy esperanza" at bounding box center [242, 23] width 343 height 26
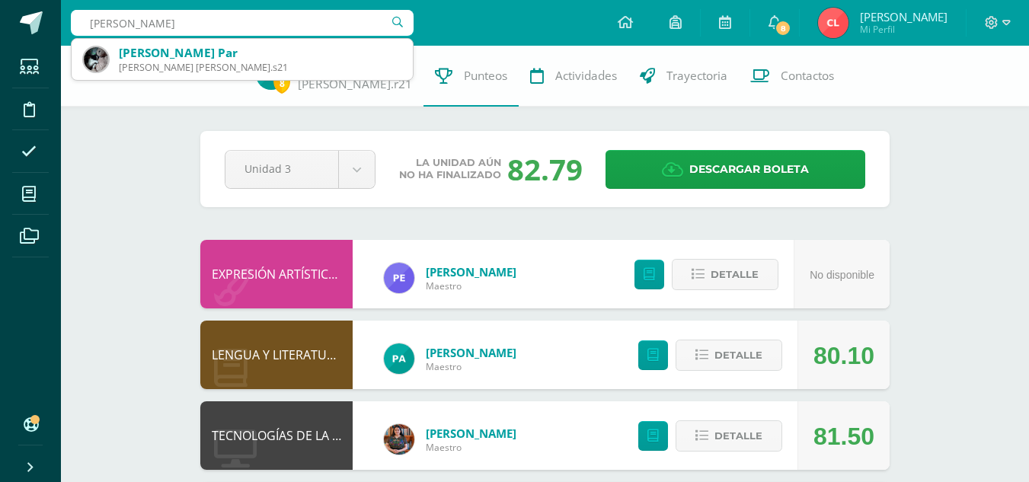
type input "heydi esperanza"
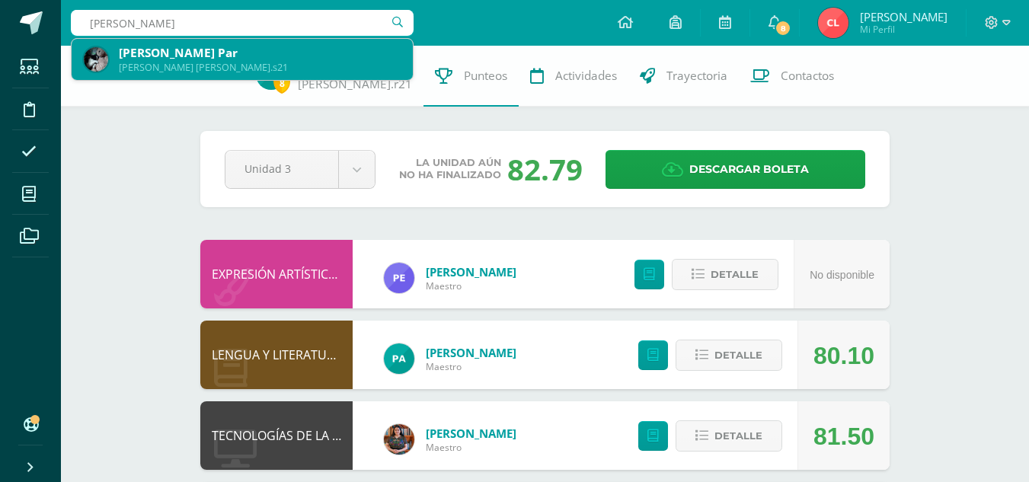
click at [166, 62] on div "Quinto Bachillerato heydi.s21" at bounding box center [260, 67] width 282 height 13
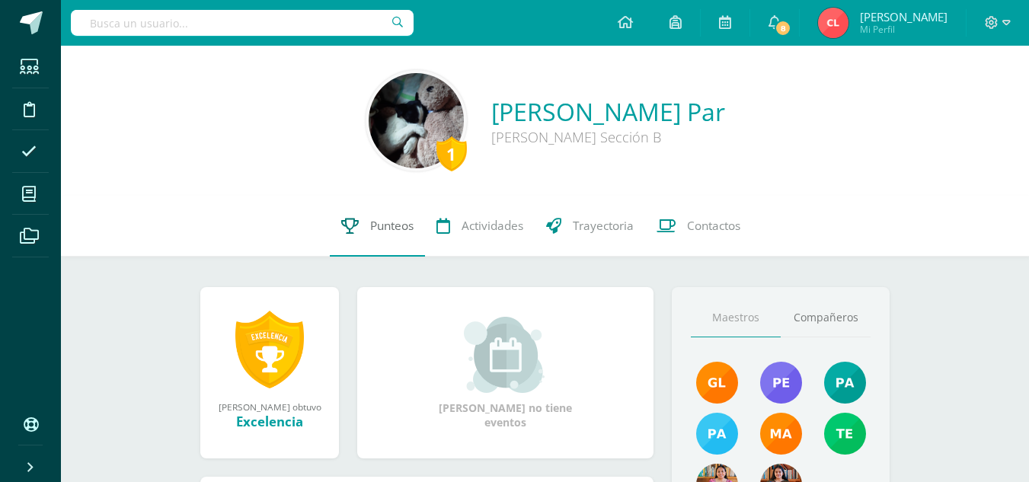
click at [379, 222] on span "Punteos" at bounding box center [391, 226] width 43 height 16
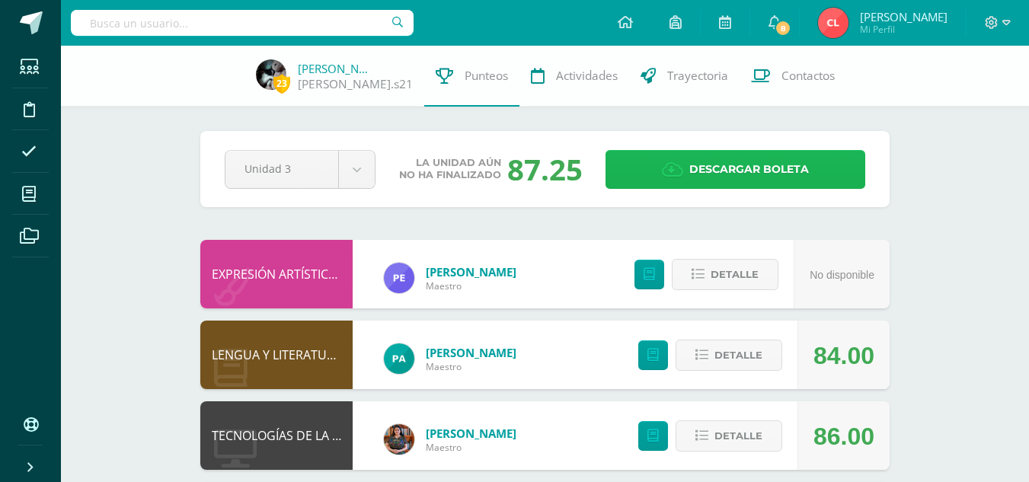
click at [688, 168] on link "Descargar boleta" at bounding box center [736, 169] width 260 height 39
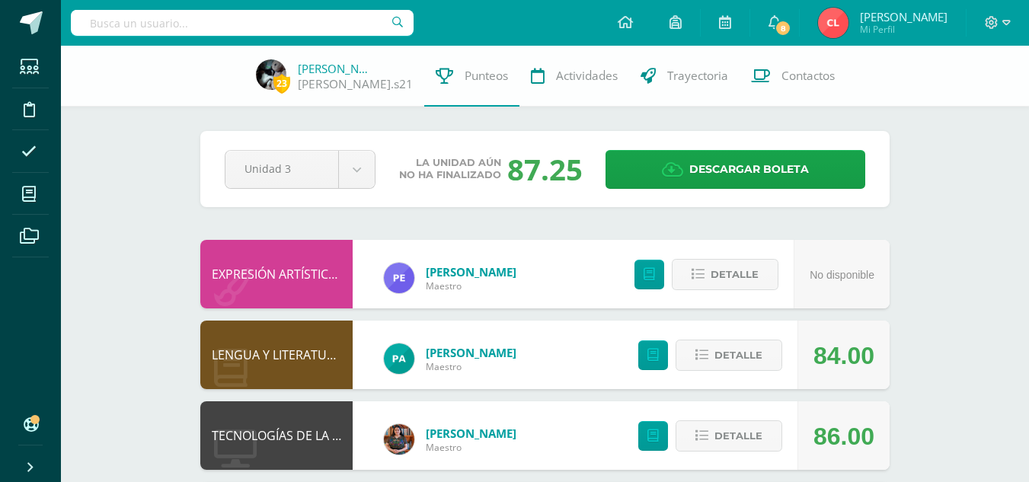
click at [320, 30] on input "text" at bounding box center [242, 23] width 343 height 26
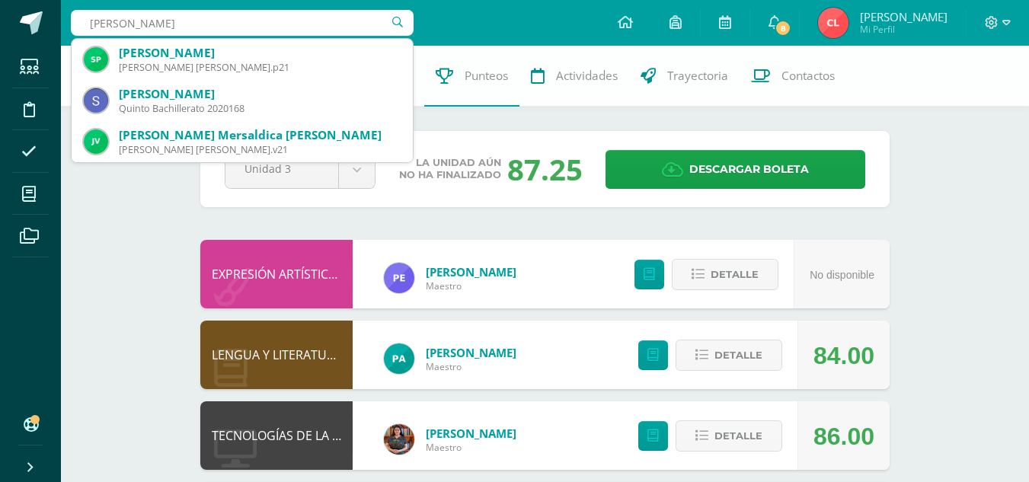
type input "shei"
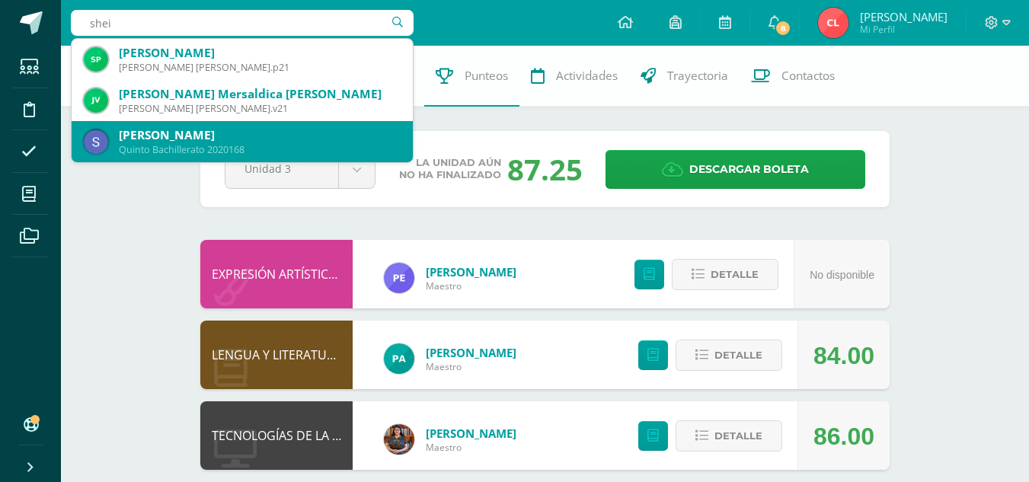
click at [270, 126] on div "Sheily Mariela Sicajau Tuiz Quinto Bachillerato 2020168" at bounding box center [242, 141] width 317 height 41
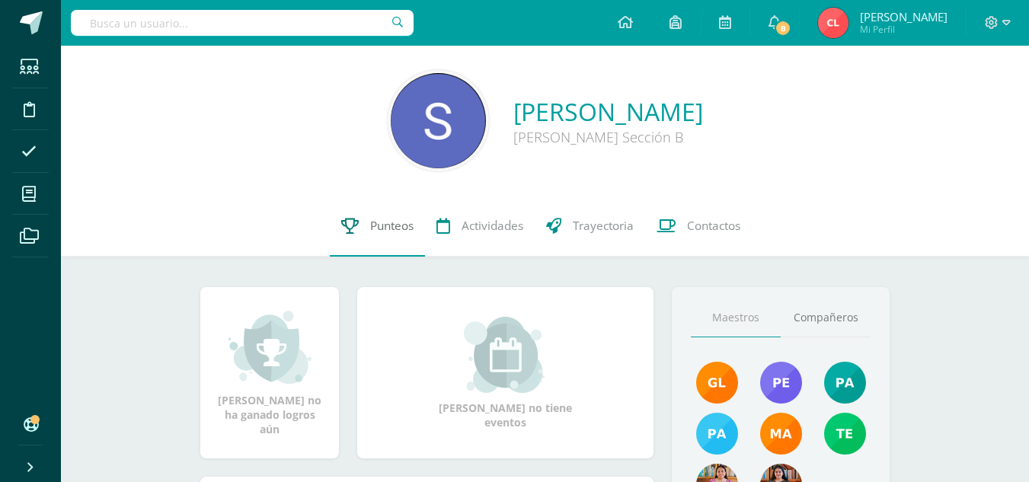
click at [379, 228] on span "Punteos" at bounding box center [391, 226] width 43 height 16
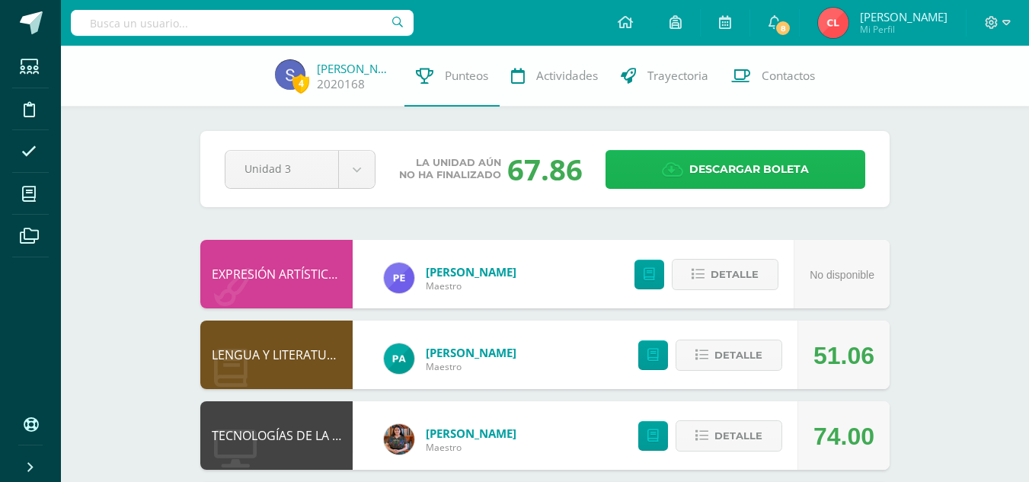
click at [691, 171] on span "Descargar boleta" at bounding box center [750, 169] width 120 height 37
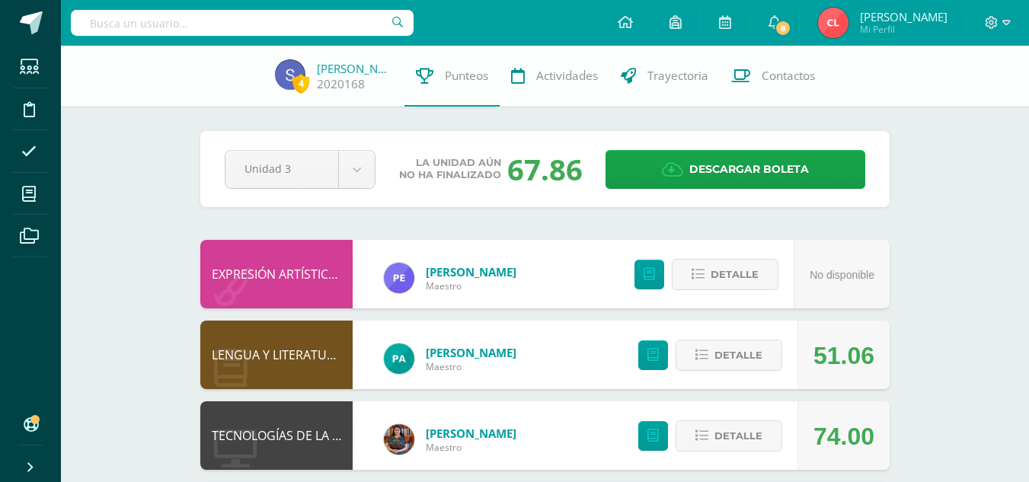
click at [330, 27] on input "text" at bounding box center [242, 23] width 343 height 26
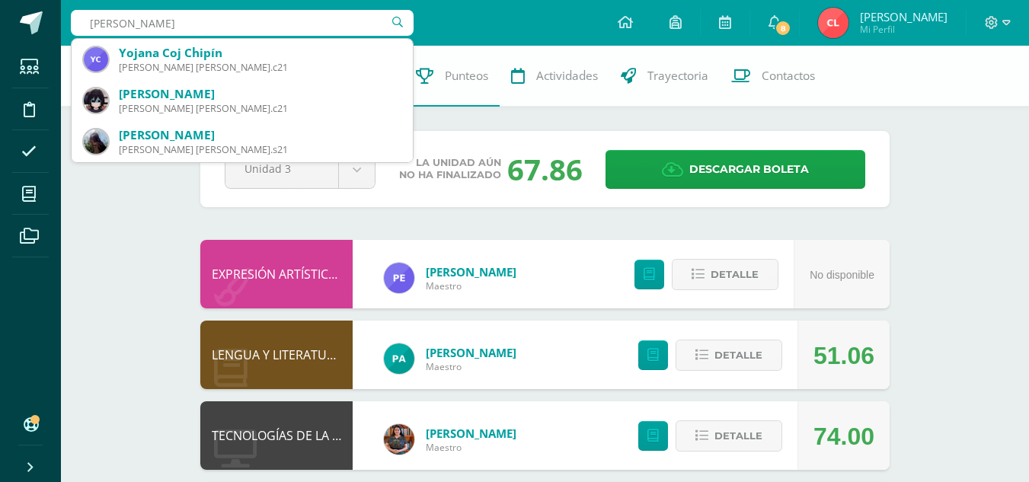
type input "ana mar"
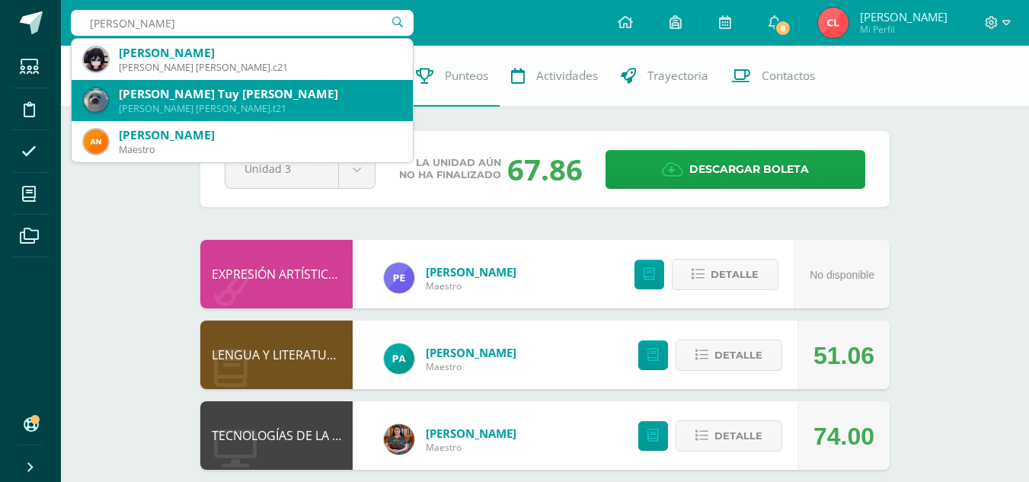
click at [306, 83] on div "Ana María Tuy Castro Quinto Bachillerato ana.t21" at bounding box center [242, 100] width 317 height 41
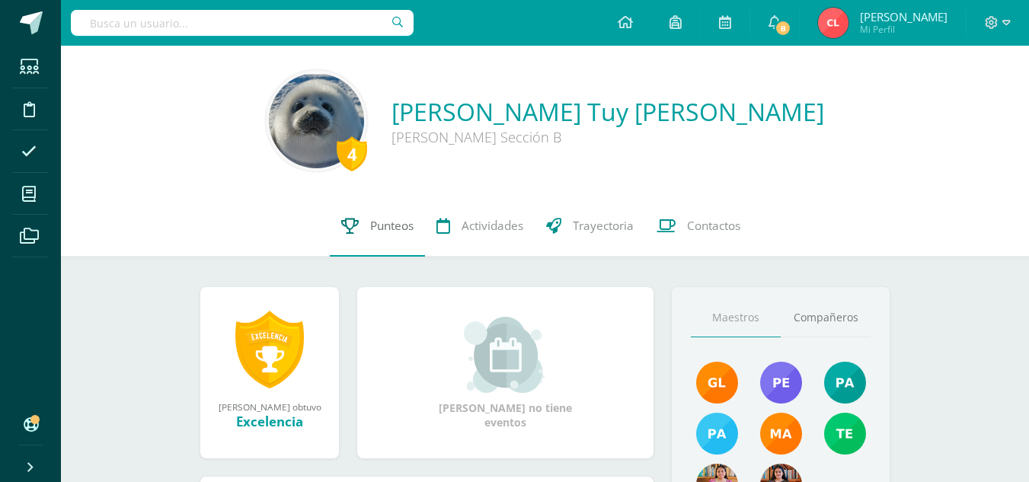
click at [397, 226] on span "Punteos" at bounding box center [391, 226] width 43 height 16
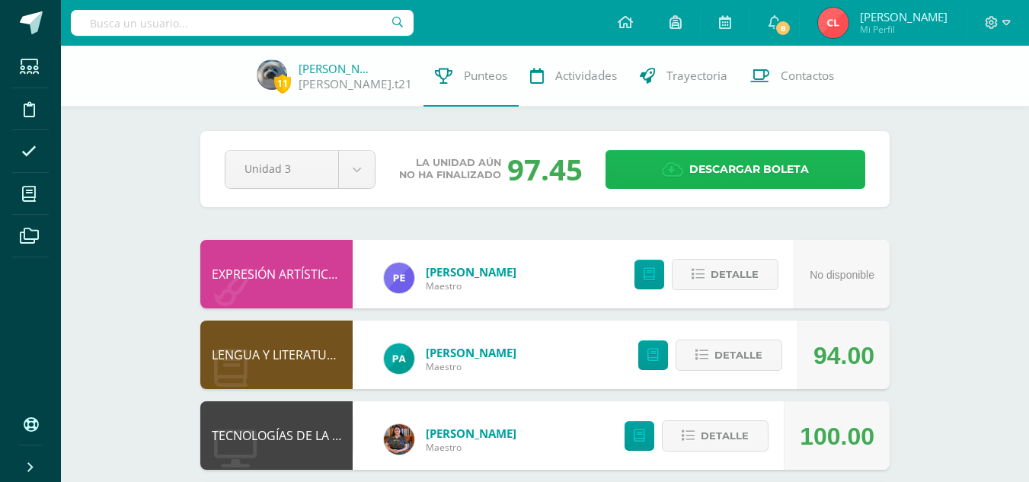
click at [728, 175] on span "Descargar boleta" at bounding box center [750, 169] width 120 height 37
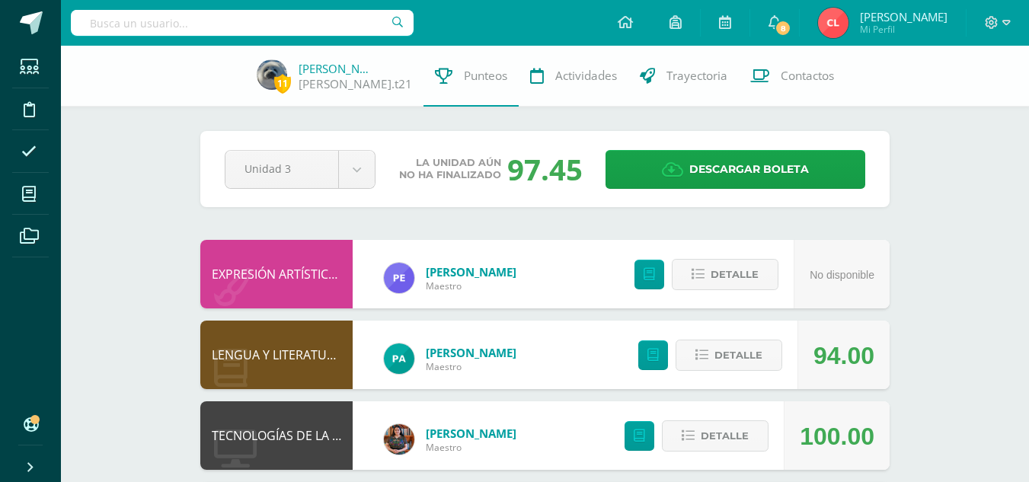
click at [313, 27] on input "text" at bounding box center [242, 23] width 343 height 26
type input "glendy"
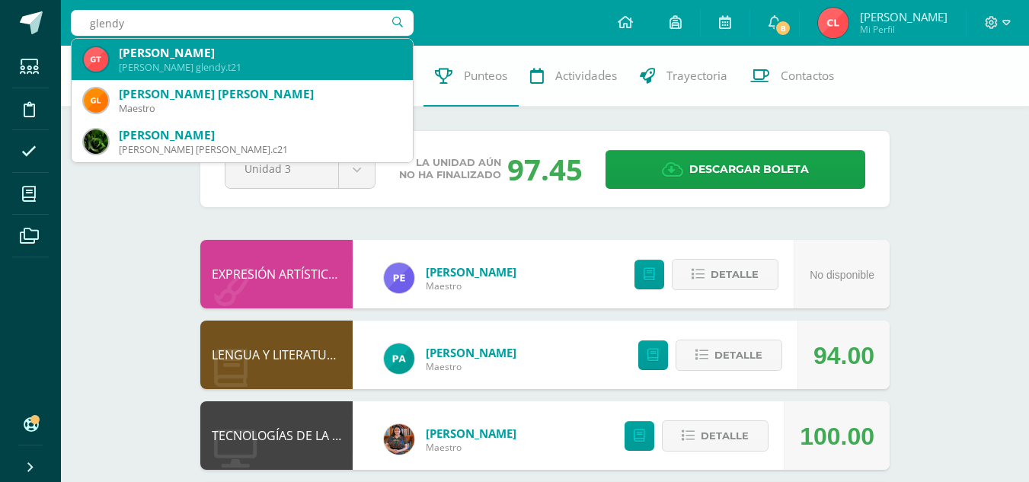
click at [272, 54] on div "[PERSON_NAME]" at bounding box center [260, 53] width 282 height 16
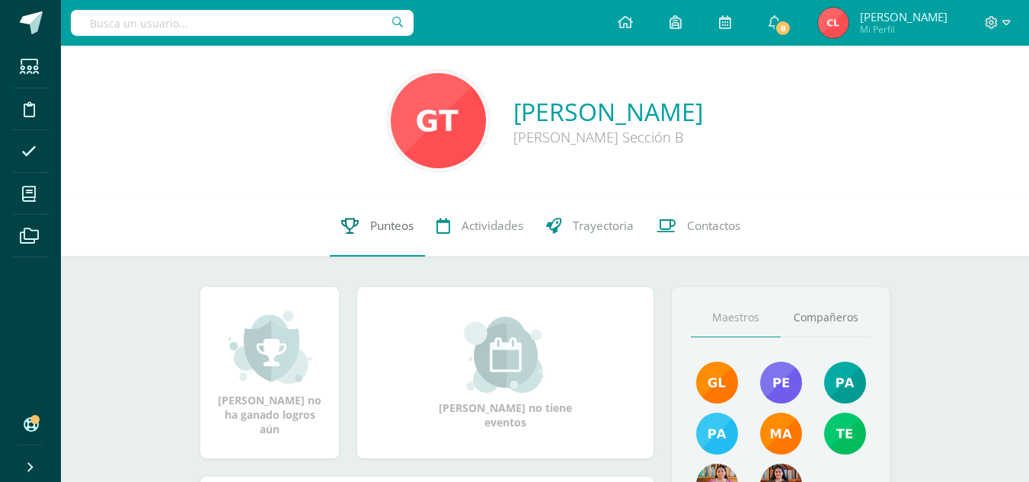
click at [375, 222] on span "Punteos" at bounding box center [391, 226] width 43 height 16
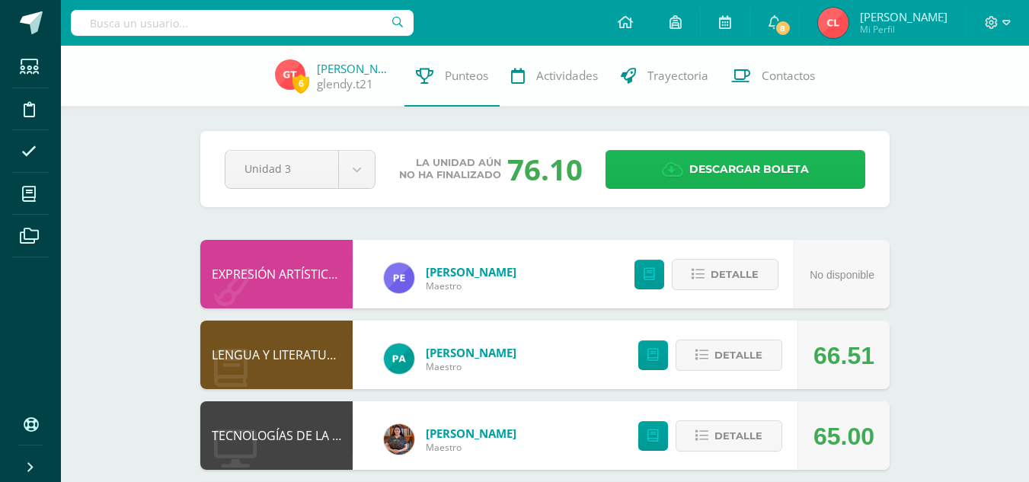
click at [719, 168] on span "Descargar boleta" at bounding box center [750, 169] width 120 height 37
